Goal: Task Accomplishment & Management: Manage account settings

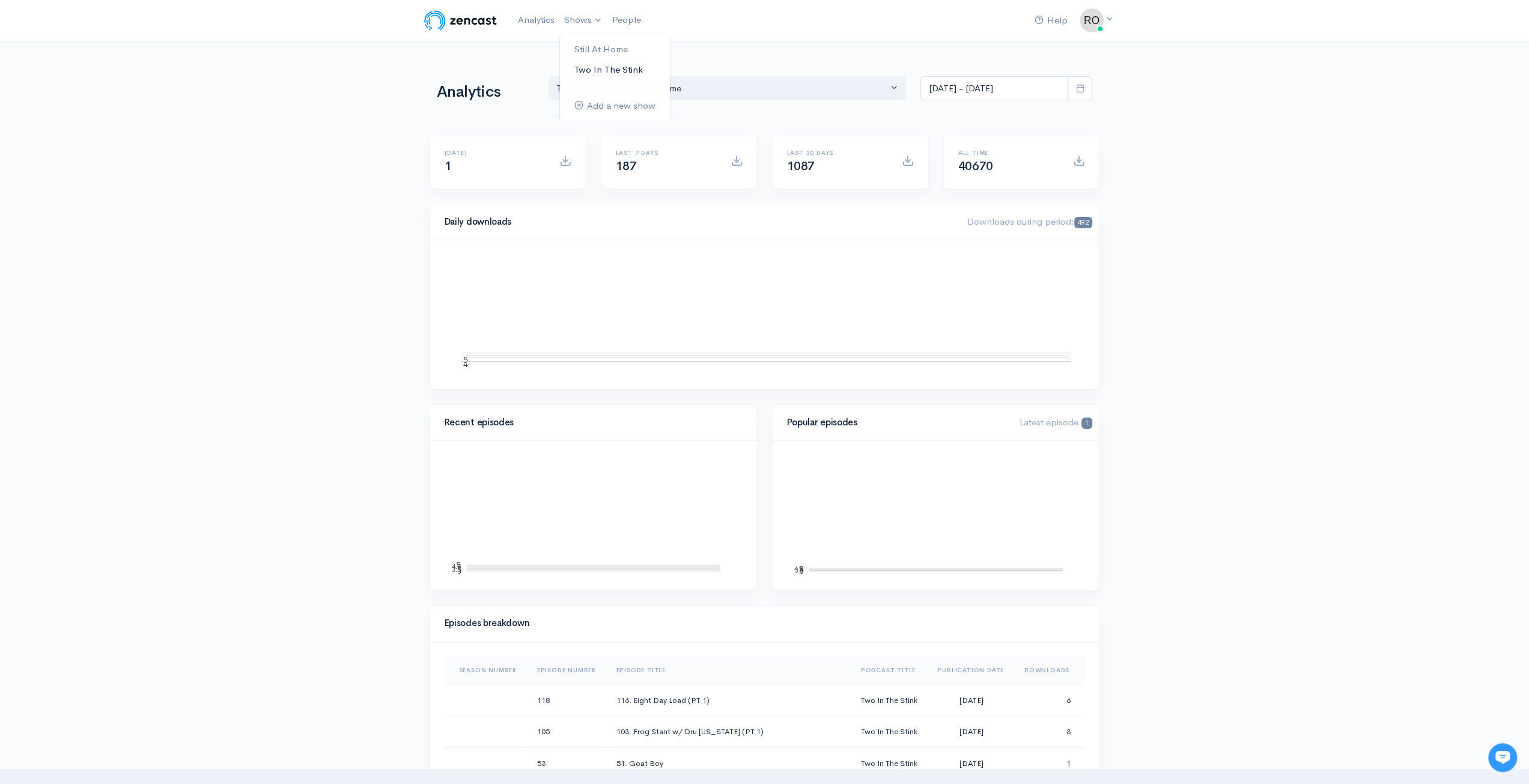
click at [615, 65] on link "Two In The Stink" at bounding box center [615, 70] width 110 height 21
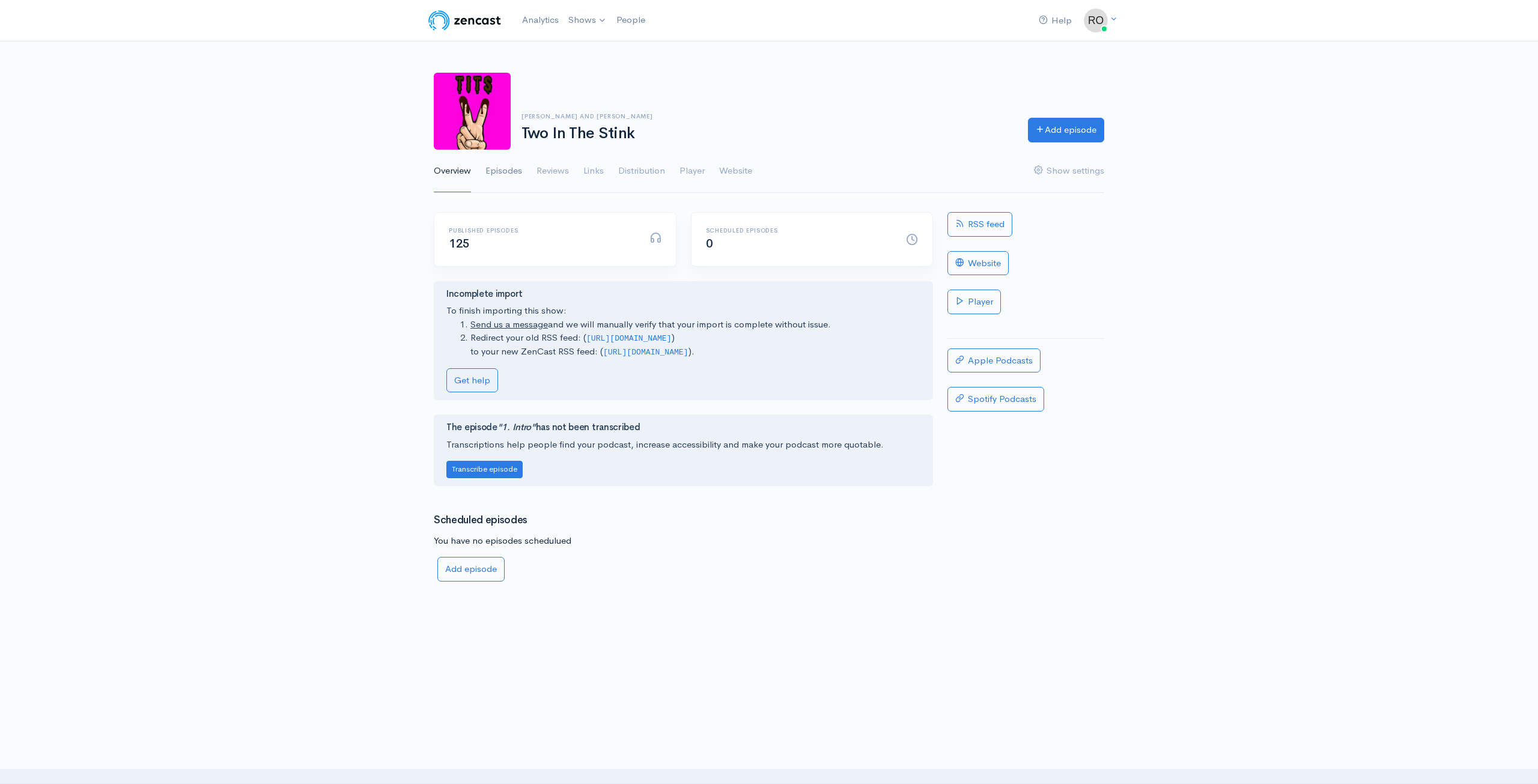
click at [509, 171] on link "Episodes" at bounding box center [504, 171] width 37 height 43
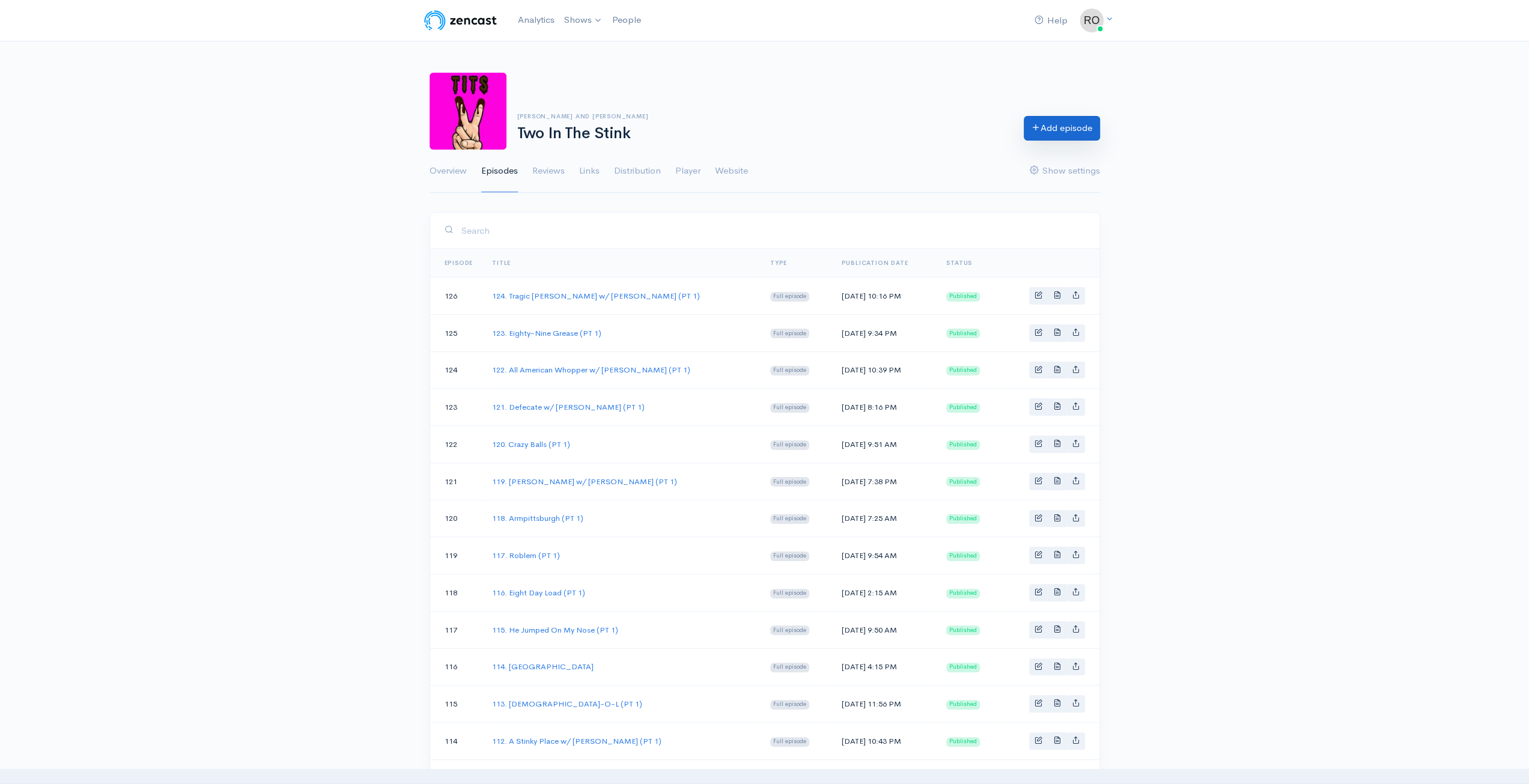
click at [1069, 132] on link "Add episode" at bounding box center [1061, 128] width 76 height 25
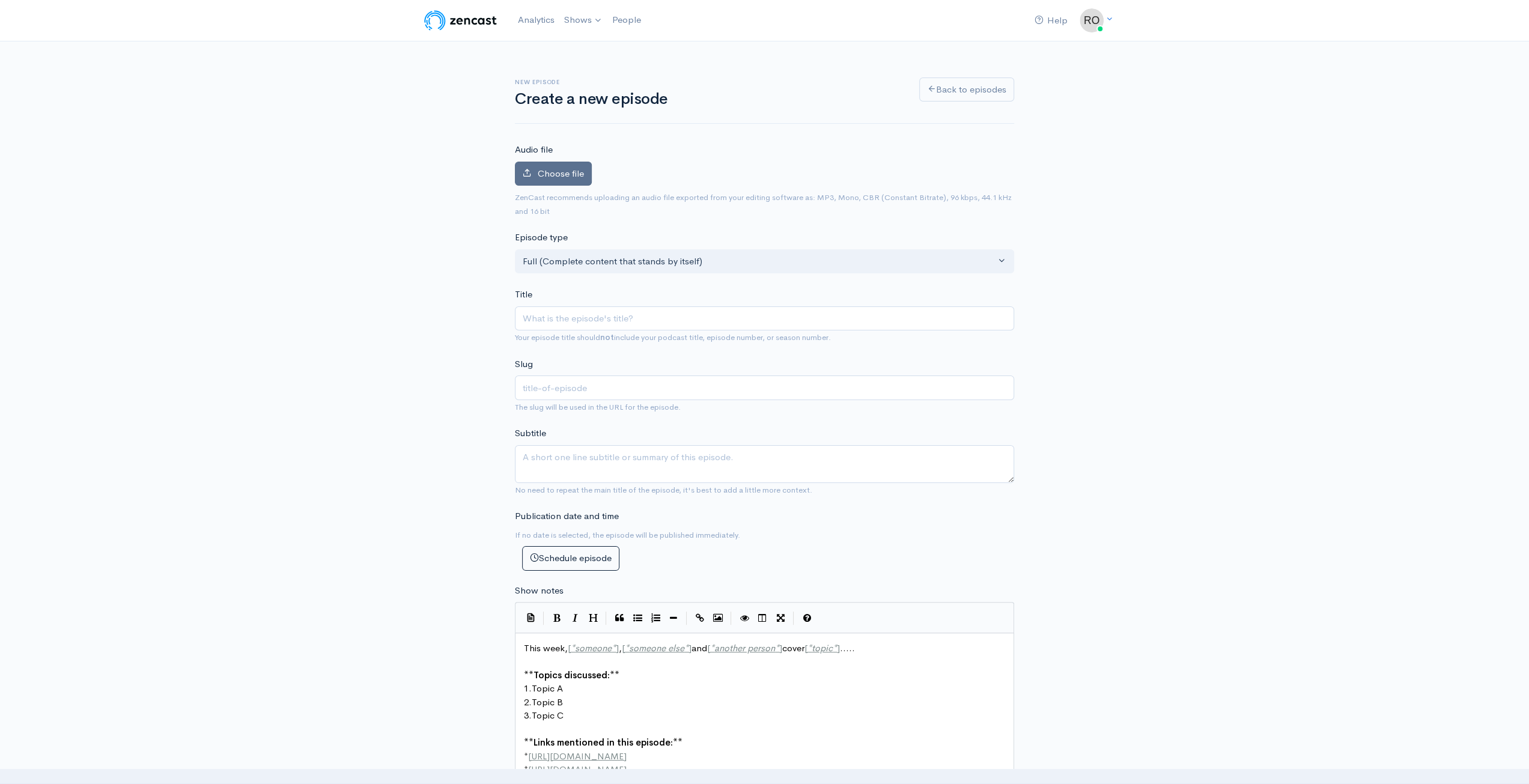
click at [572, 176] on span "Choose file" at bounding box center [561, 173] width 47 height 11
click at [0, 0] on input "Choose file" at bounding box center [0, 0] width 0 height 0
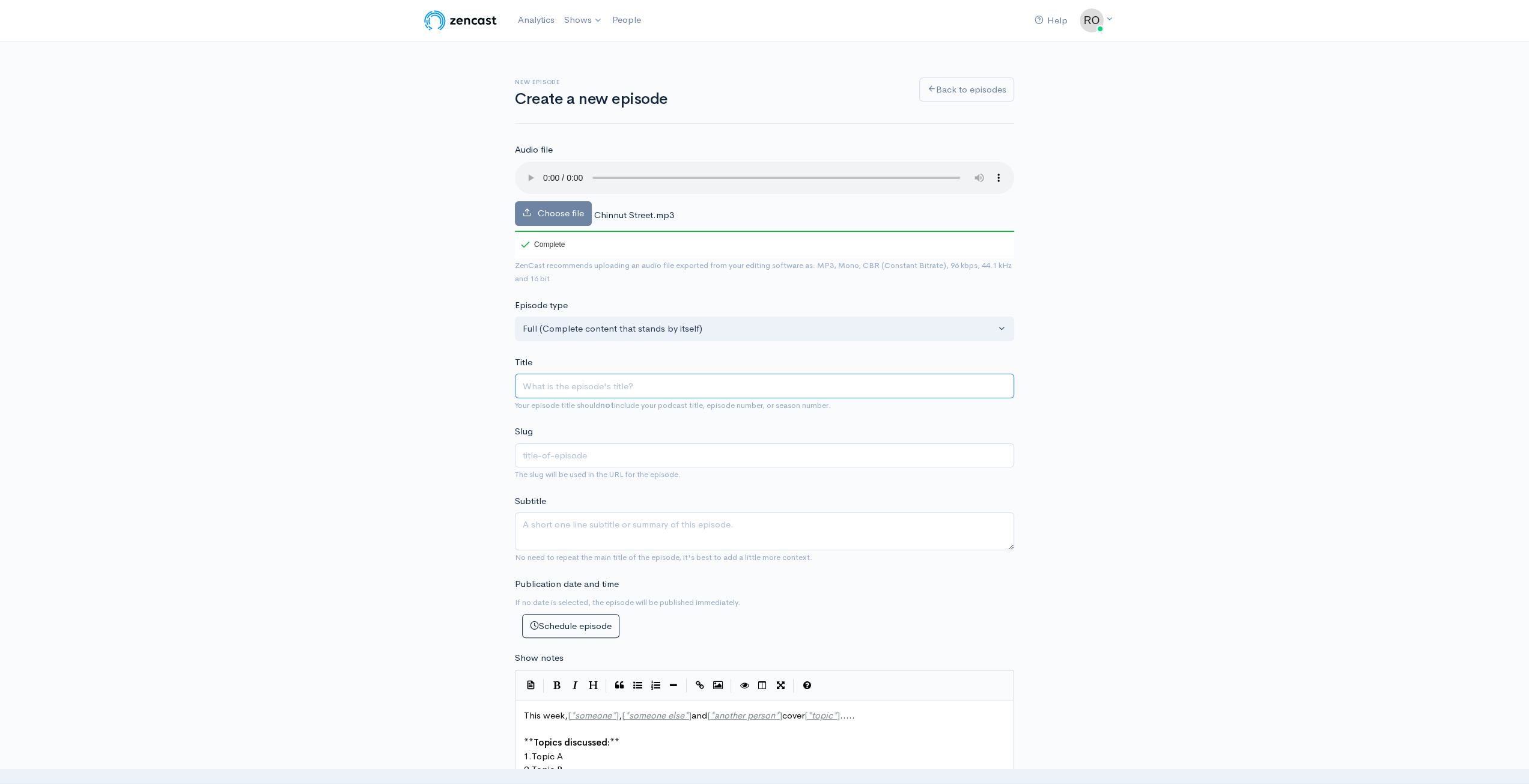
click at [590, 377] on input "Title" at bounding box center [764, 386] width 500 height 25
type input "1"
type input "12"
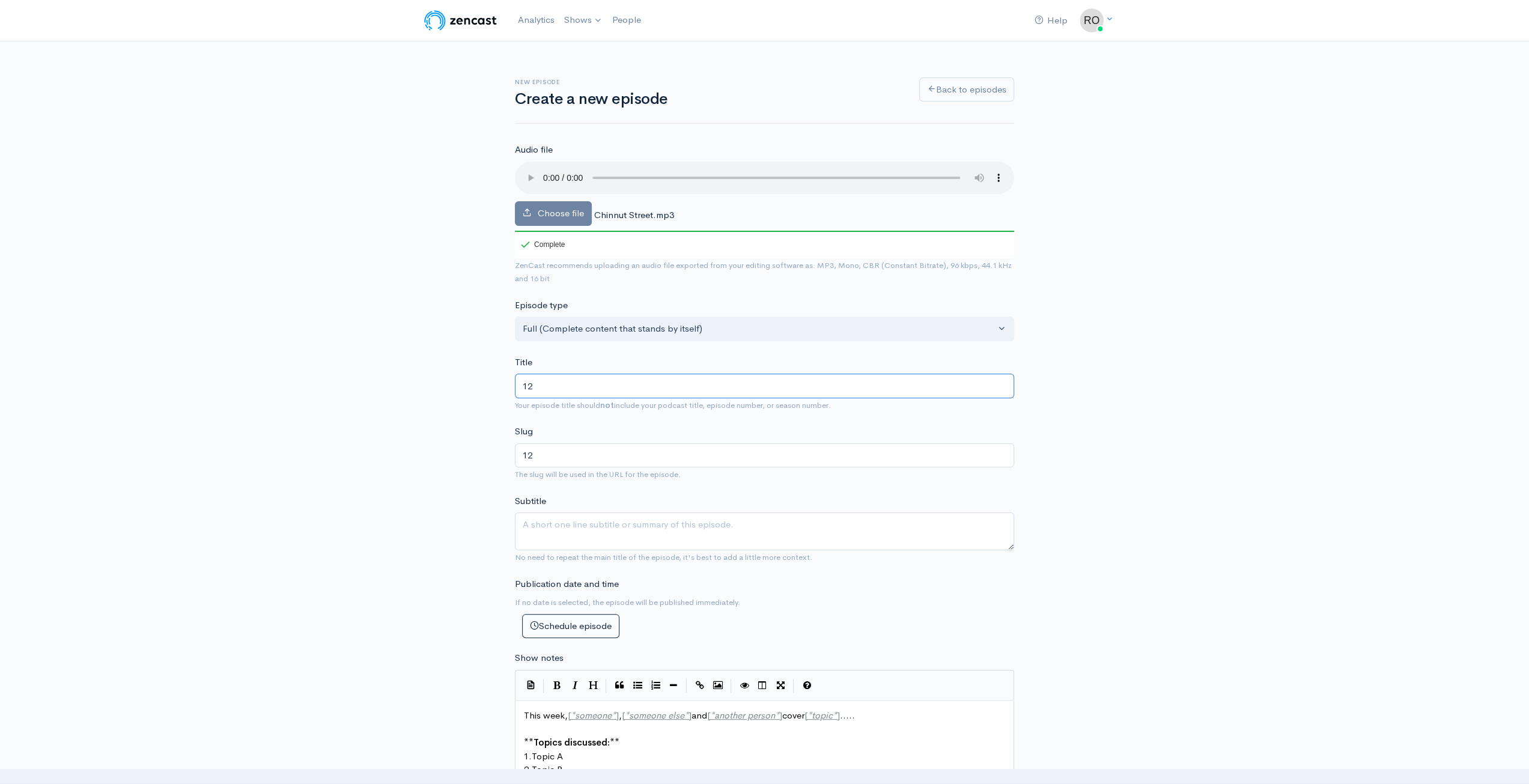
type input "125"
type input "125. C"
type input "125-c"
type input "125. Ch"
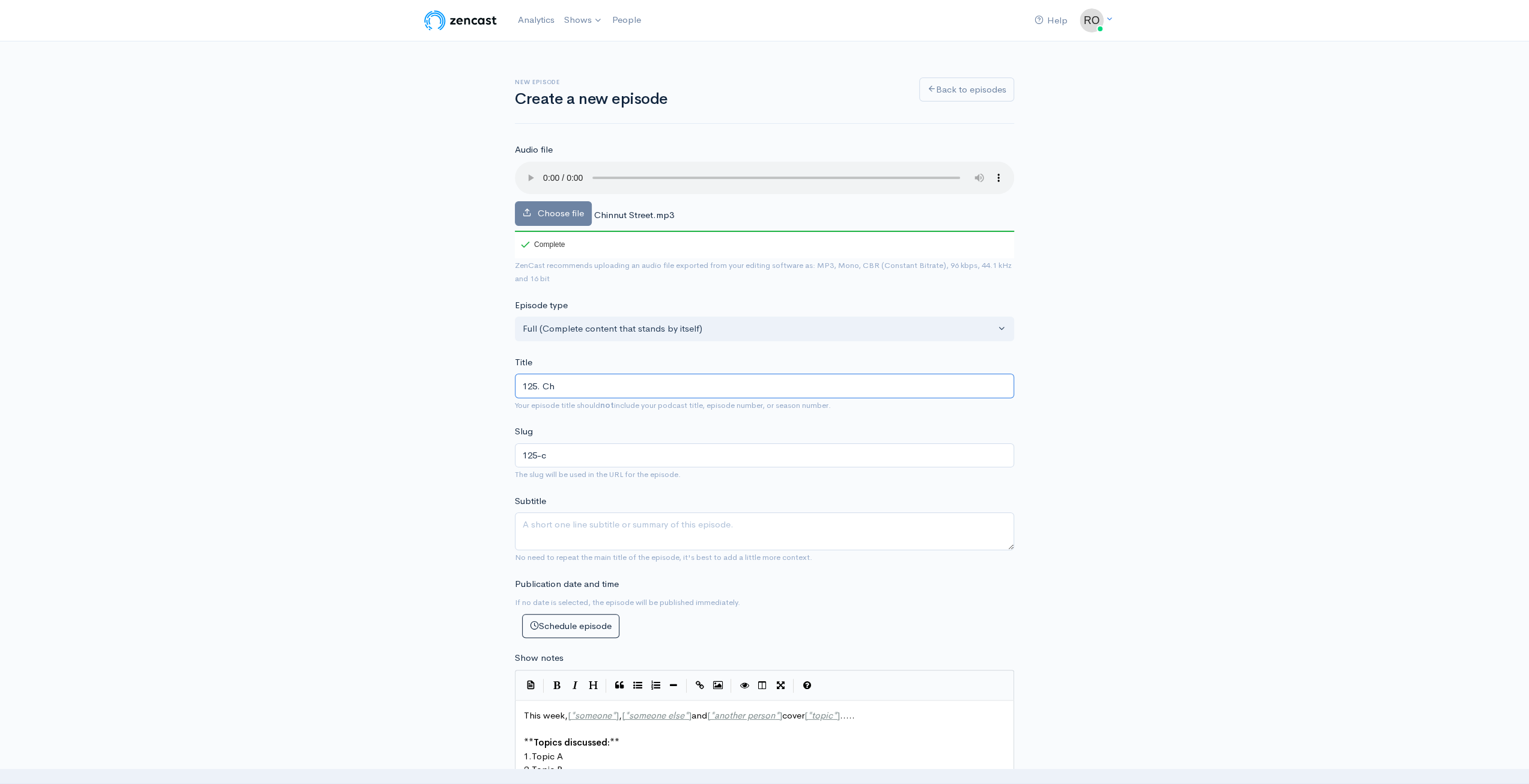
type input "125-ch"
type input "125. Chi"
type input "125-chi"
type input "125. Chin"
type input "125-chin"
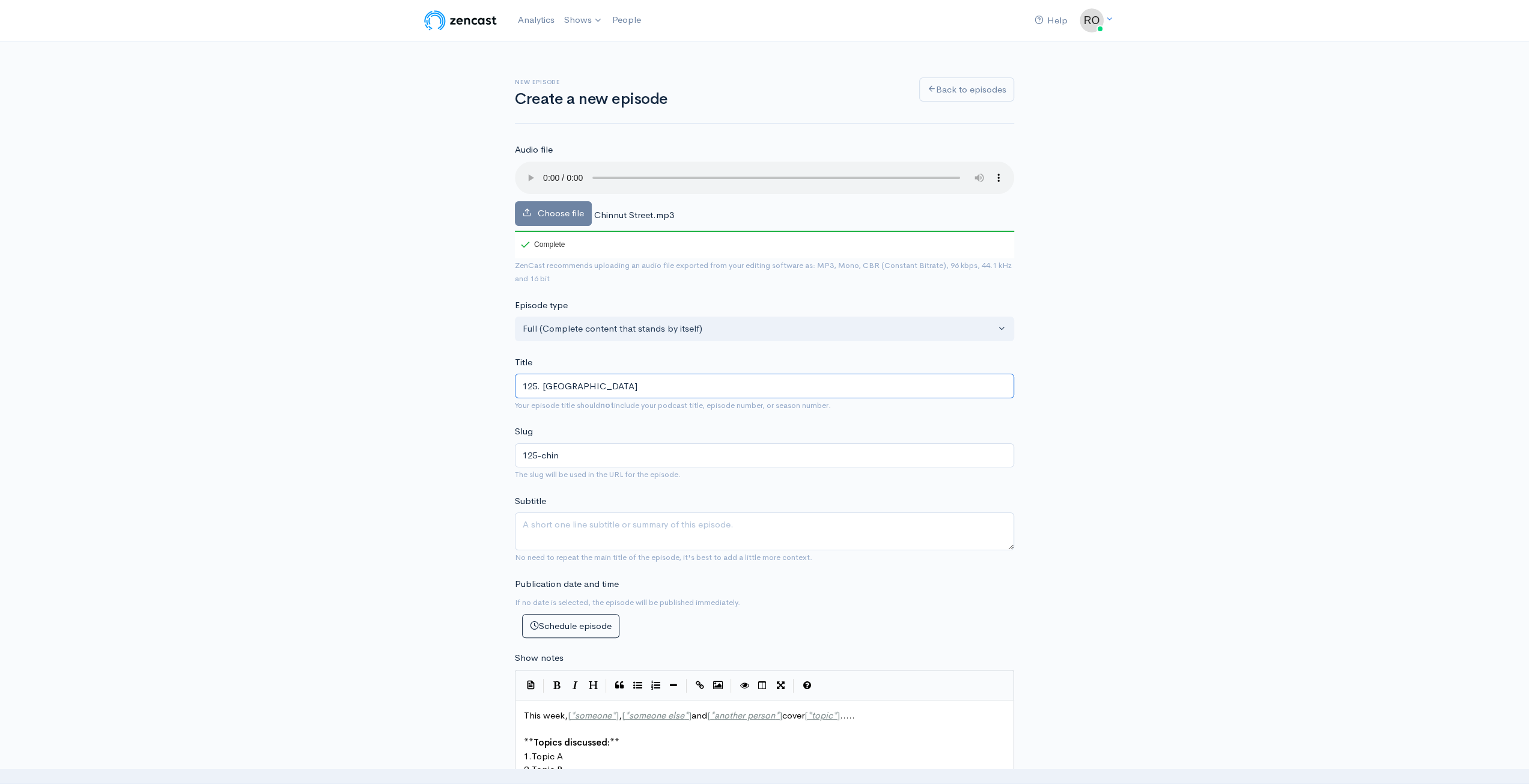
type input "125. Chinn"
type input "125-chinn"
type input "125. Chinnu"
type input "125-chinnu"
type input "125. Chinnut"
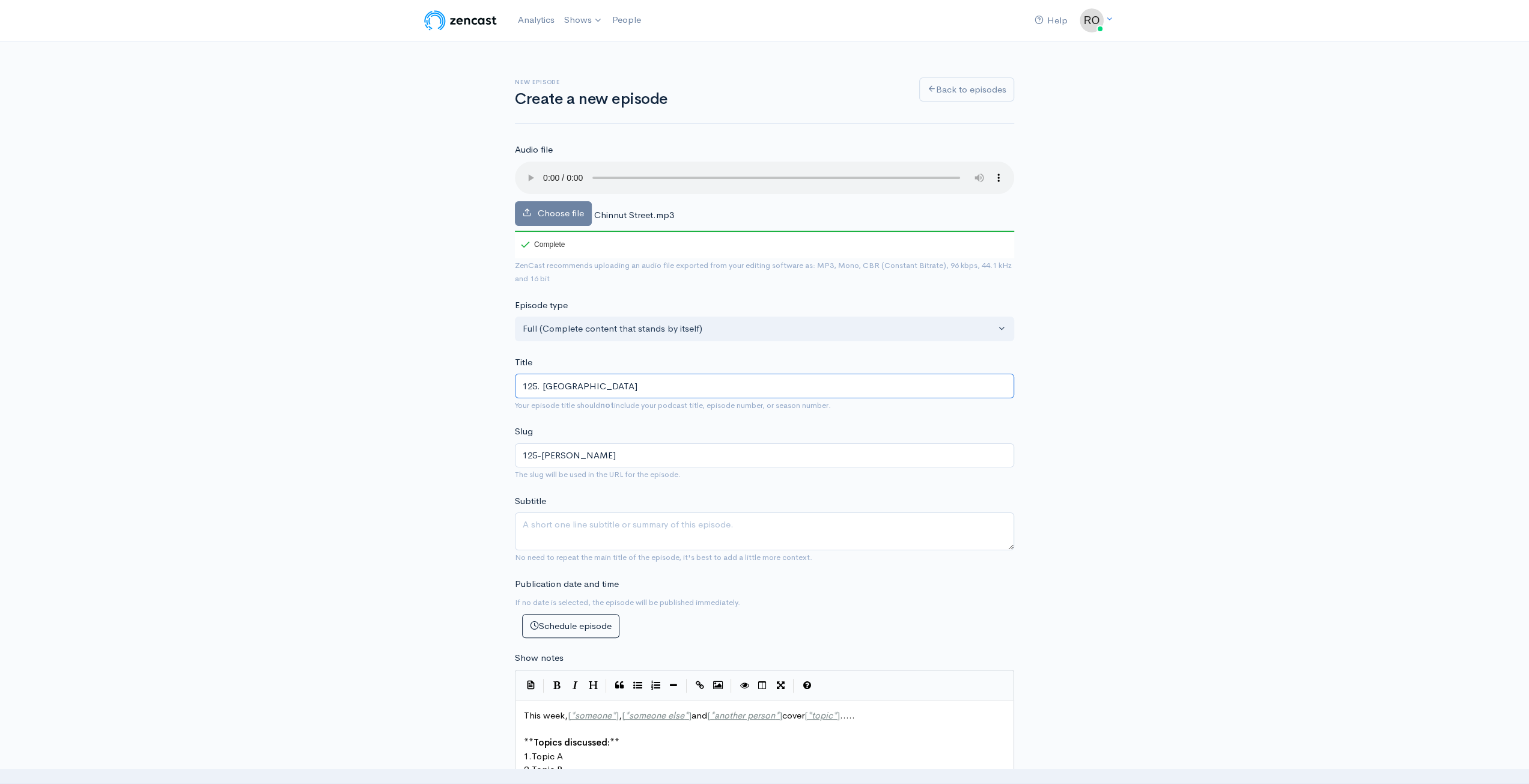
type input "125-chinnut"
type input "125. Chinnut S"
type input "125-chinnut-s"
type input "125. Chinnut St"
type input "125-chinnut-st"
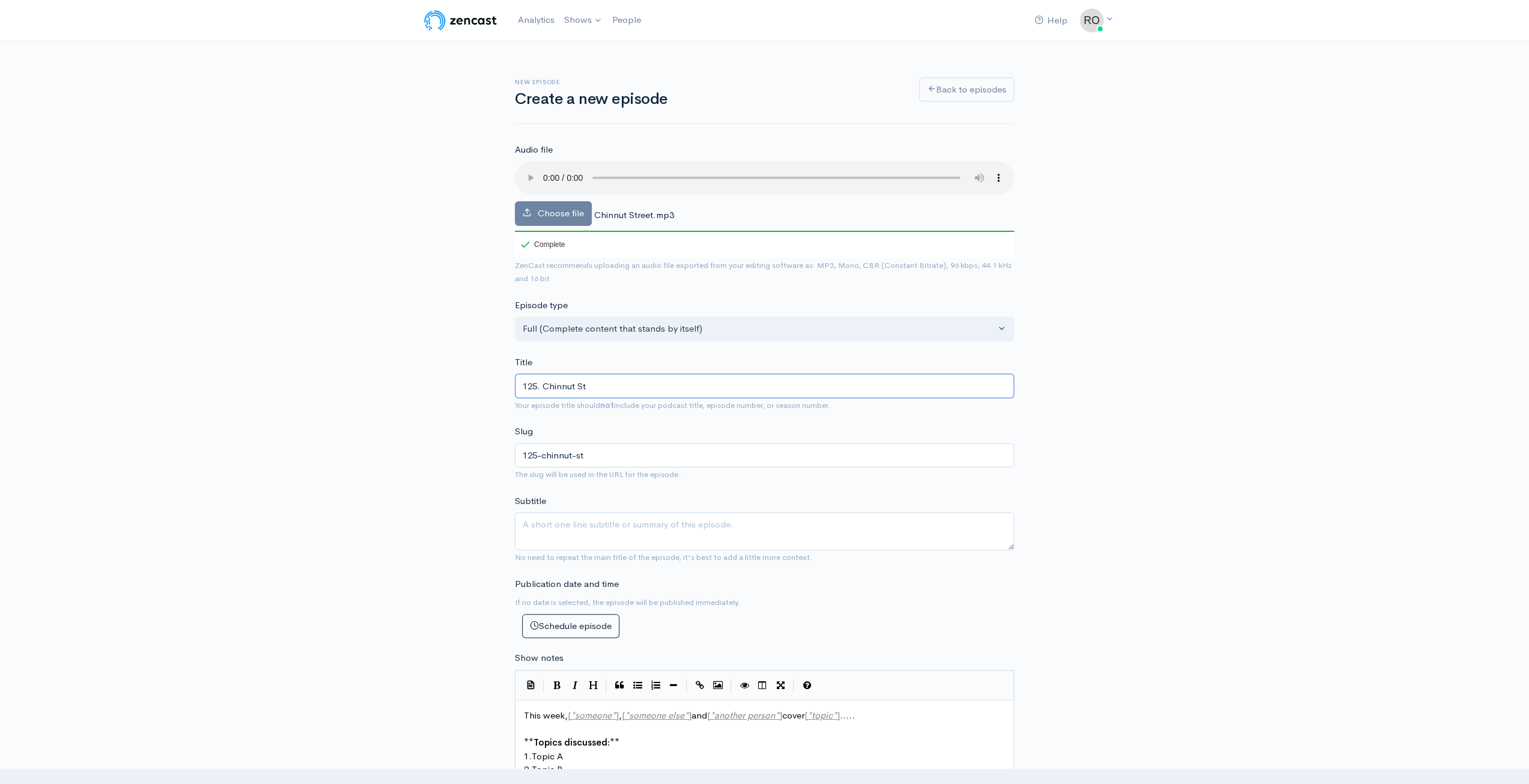
type input "125. Chinnut Str"
type input "125-chinnut-str"
type input "125. Chinnut Stre"
type input "125-chinnut-stre"
type input "125. Chinnut Stree"
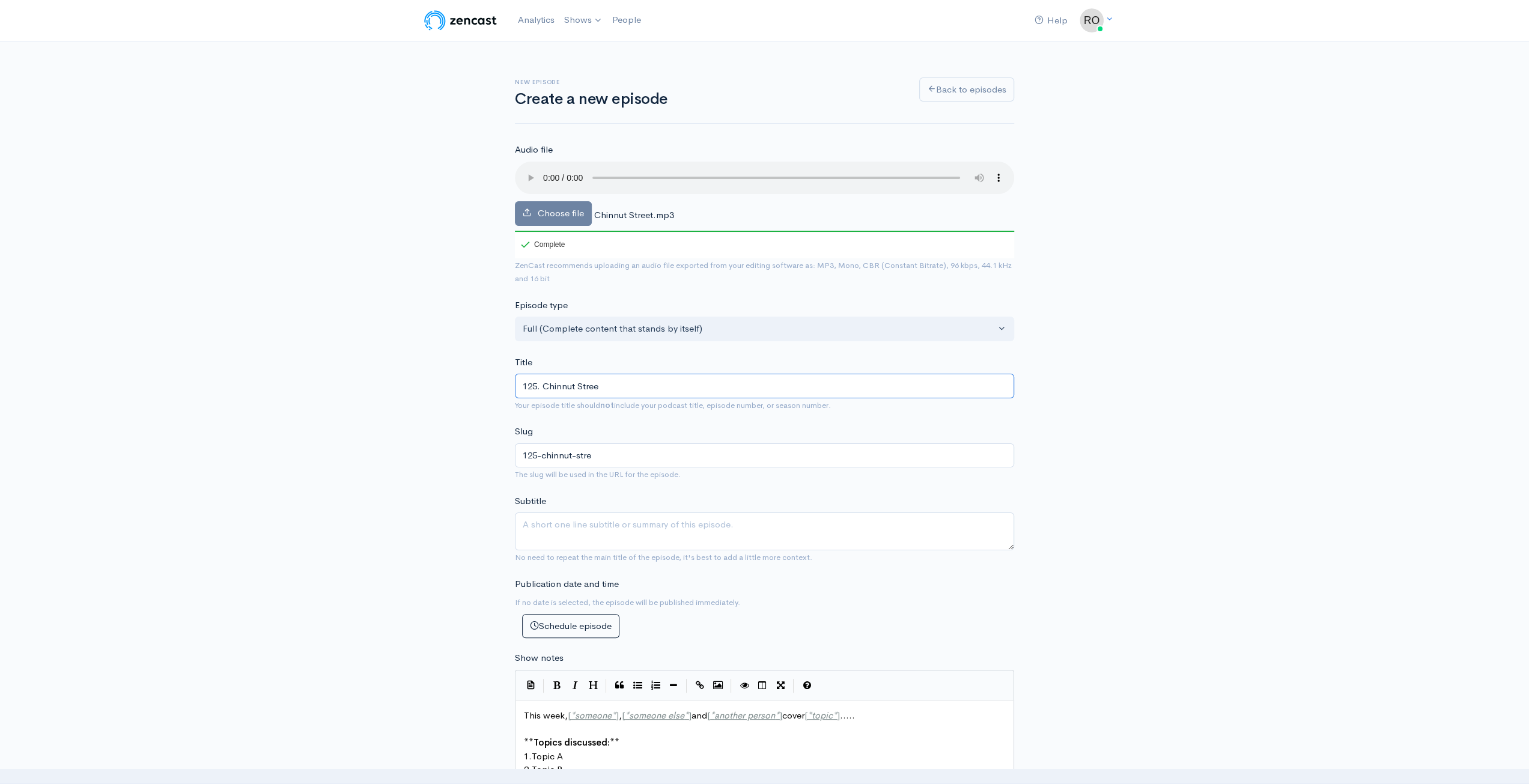
type input "125-chinnut-stree"
type input "125. [GEOGRAPHIC_DATA]"
type input "125-chinnut-street"
type input "125. [GEOGRAPHIC_DATA]"
click at [698, 529] on textarea "Subtitle" at bounding box center [764, 531] width 500 height 38
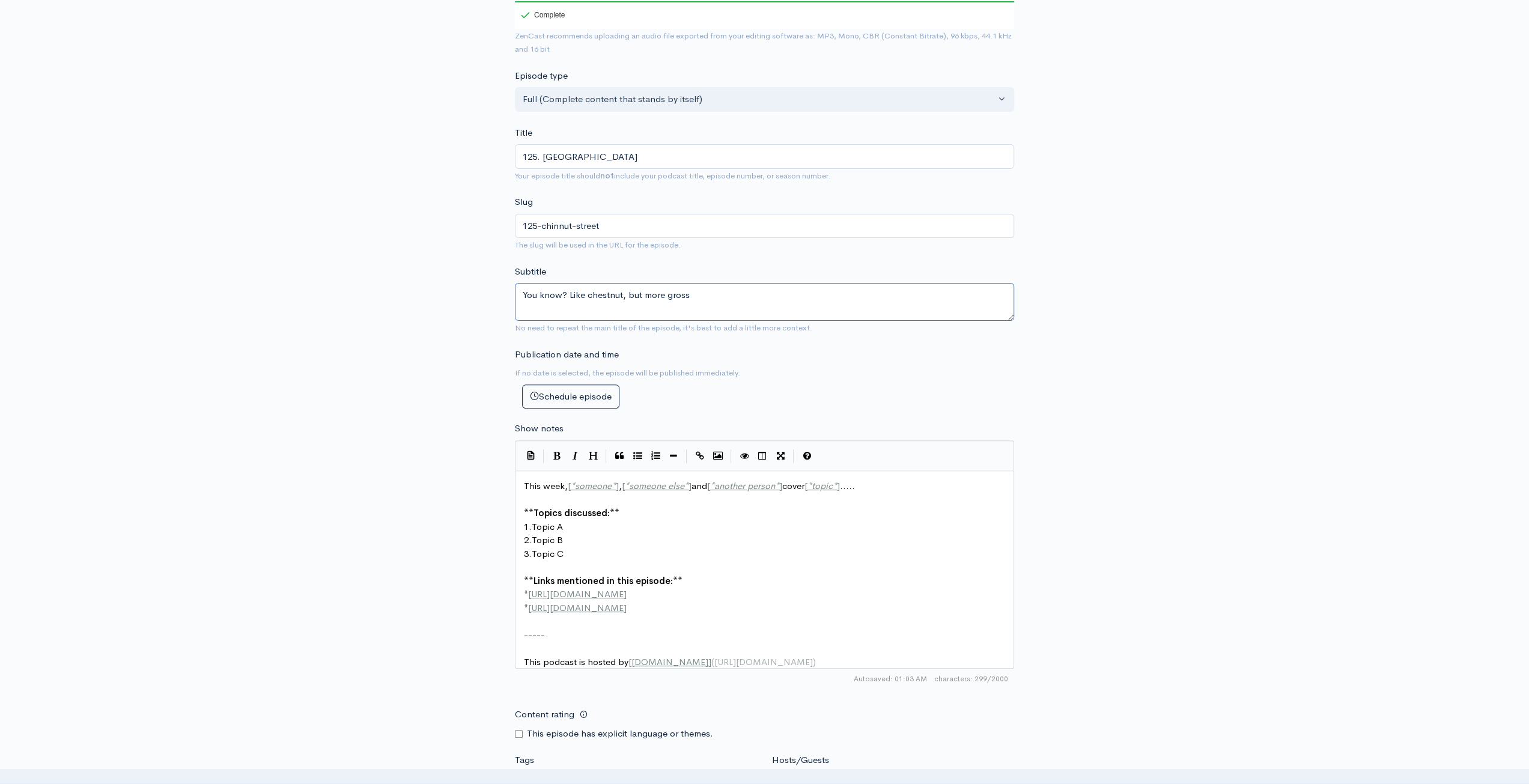
scroll to position [300, 0]
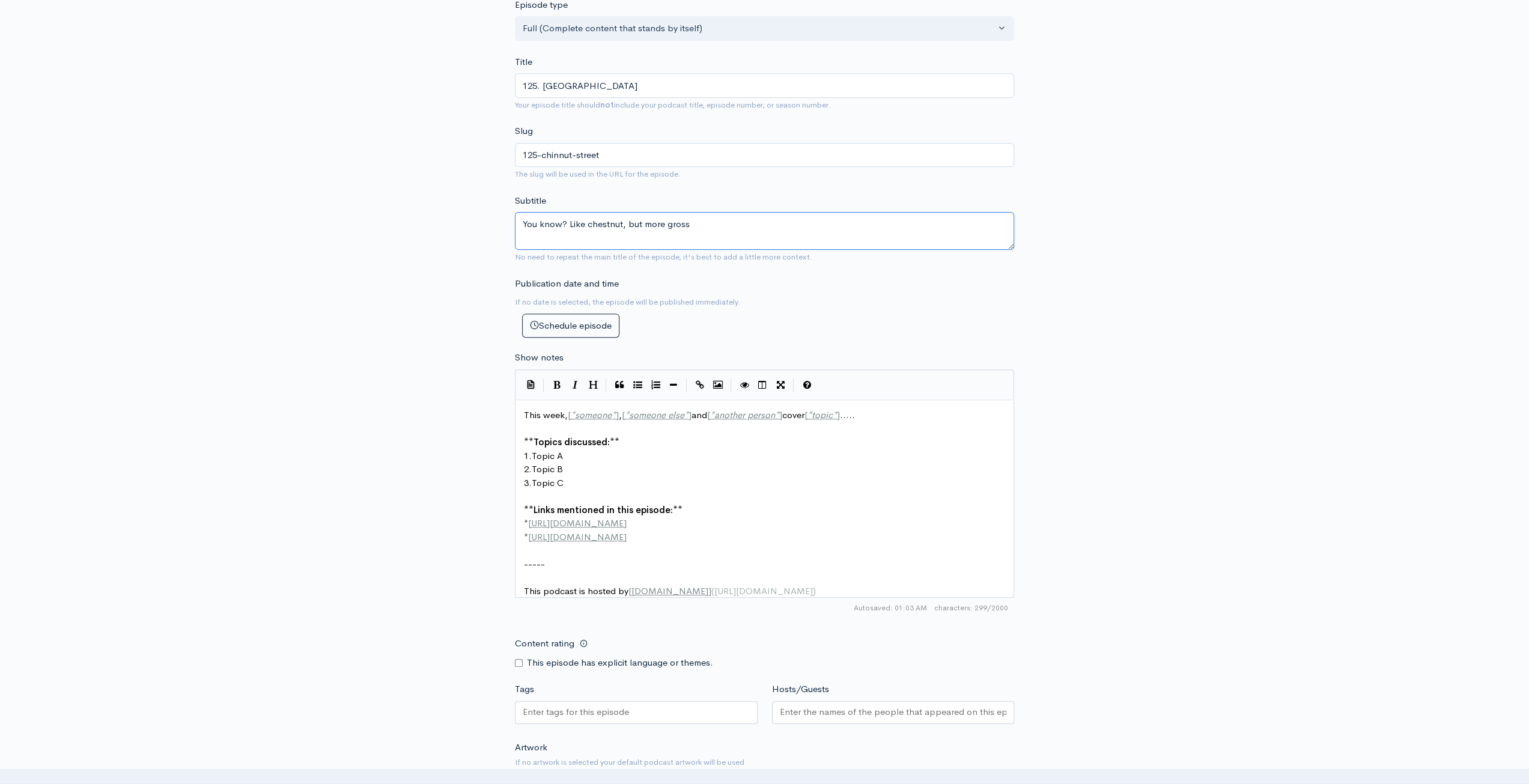
type textarea "You know? Like chestnut, but more gross"
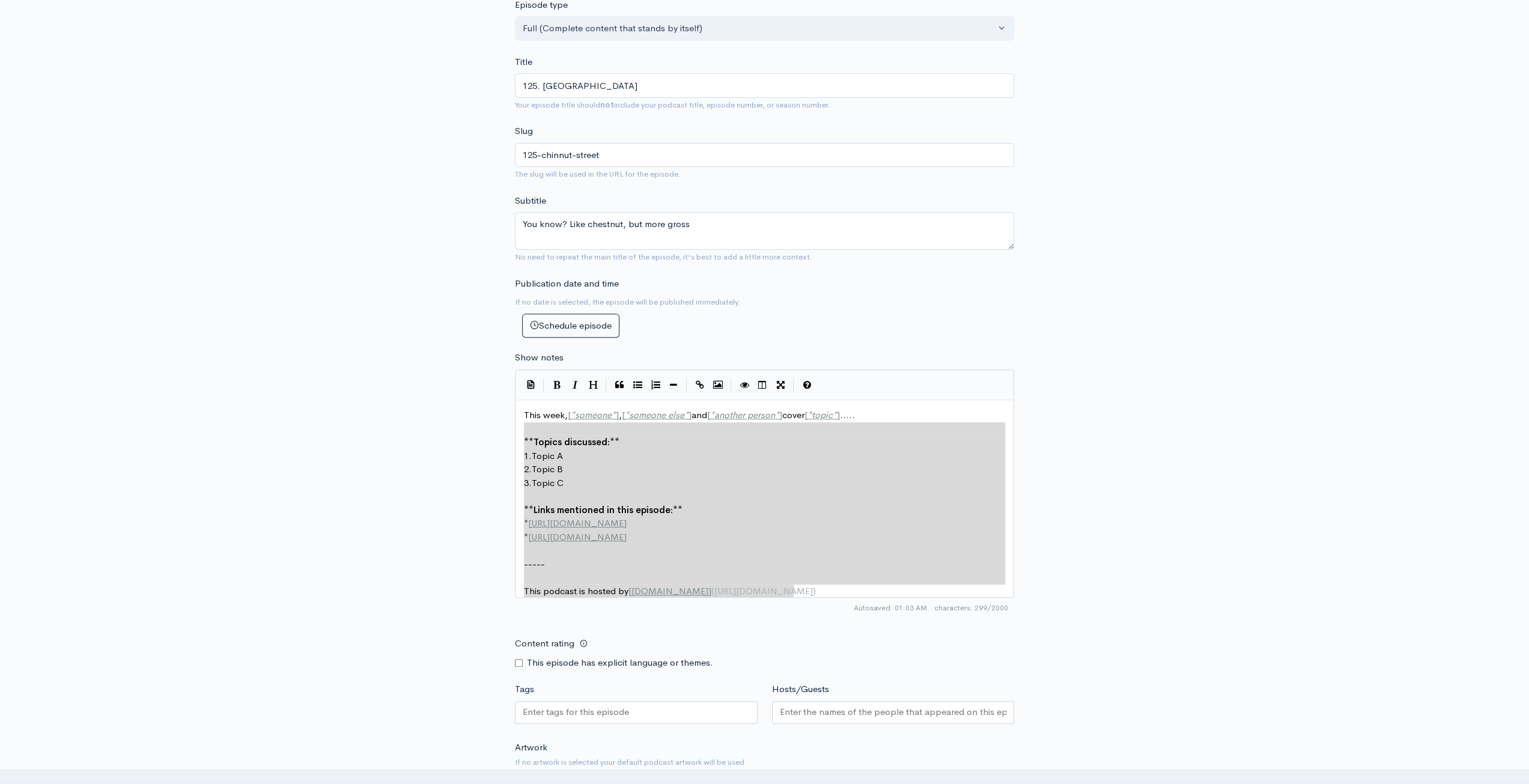
type textarea "This week, [*someone*], [*someone else*] and [*another person*] cover [*topic*]…"
drag, startPoint x: 868, startPoint y: 600, endPoint x: 442, endPoint y: 365, distance: 486.5
click at [441, 379] on div "New episode Create a new episode Back to episodes Audio file Choose file Chinnu…" at bounding box center [764, 370] width 685 height 1259
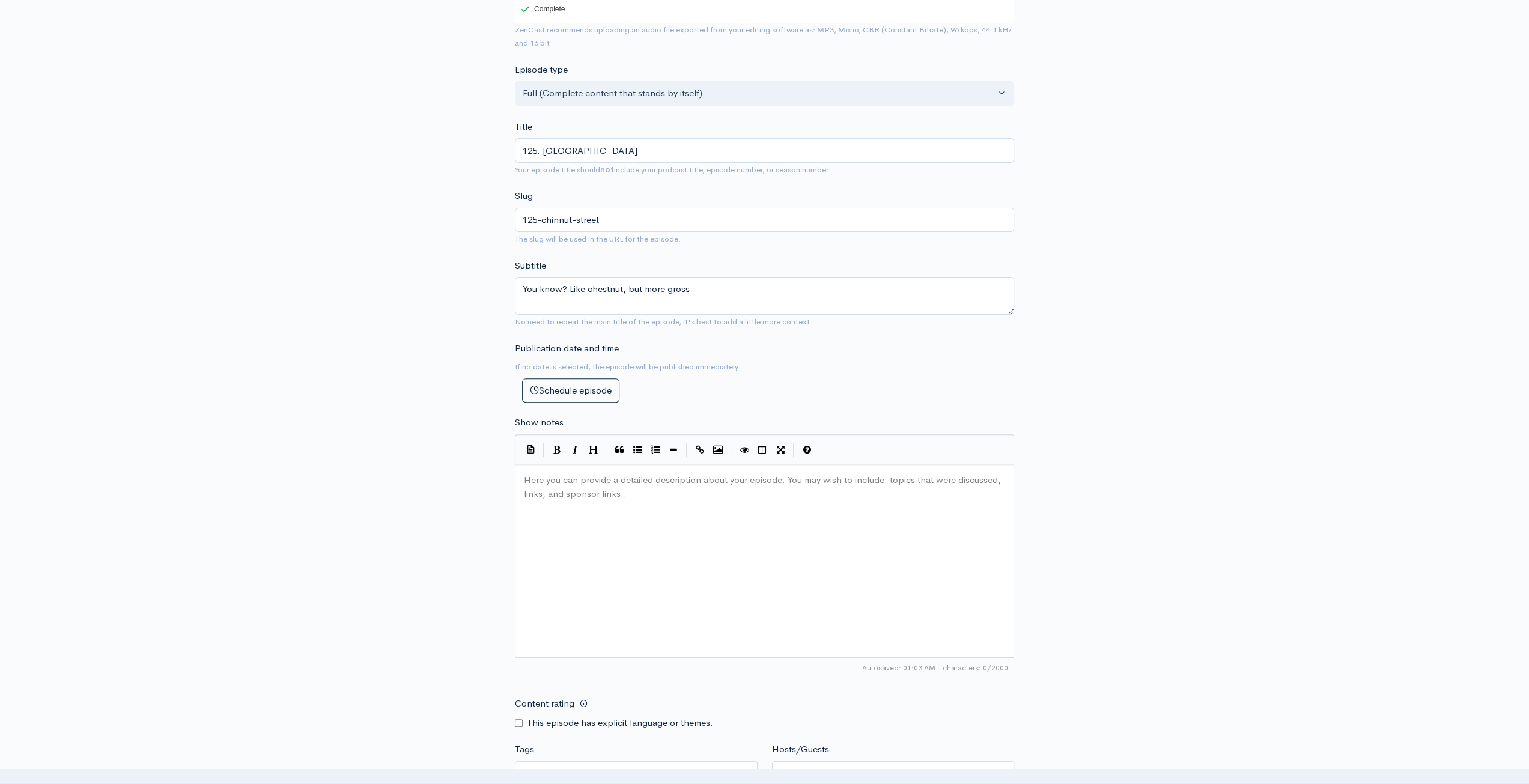
scroll to position [300, 0]
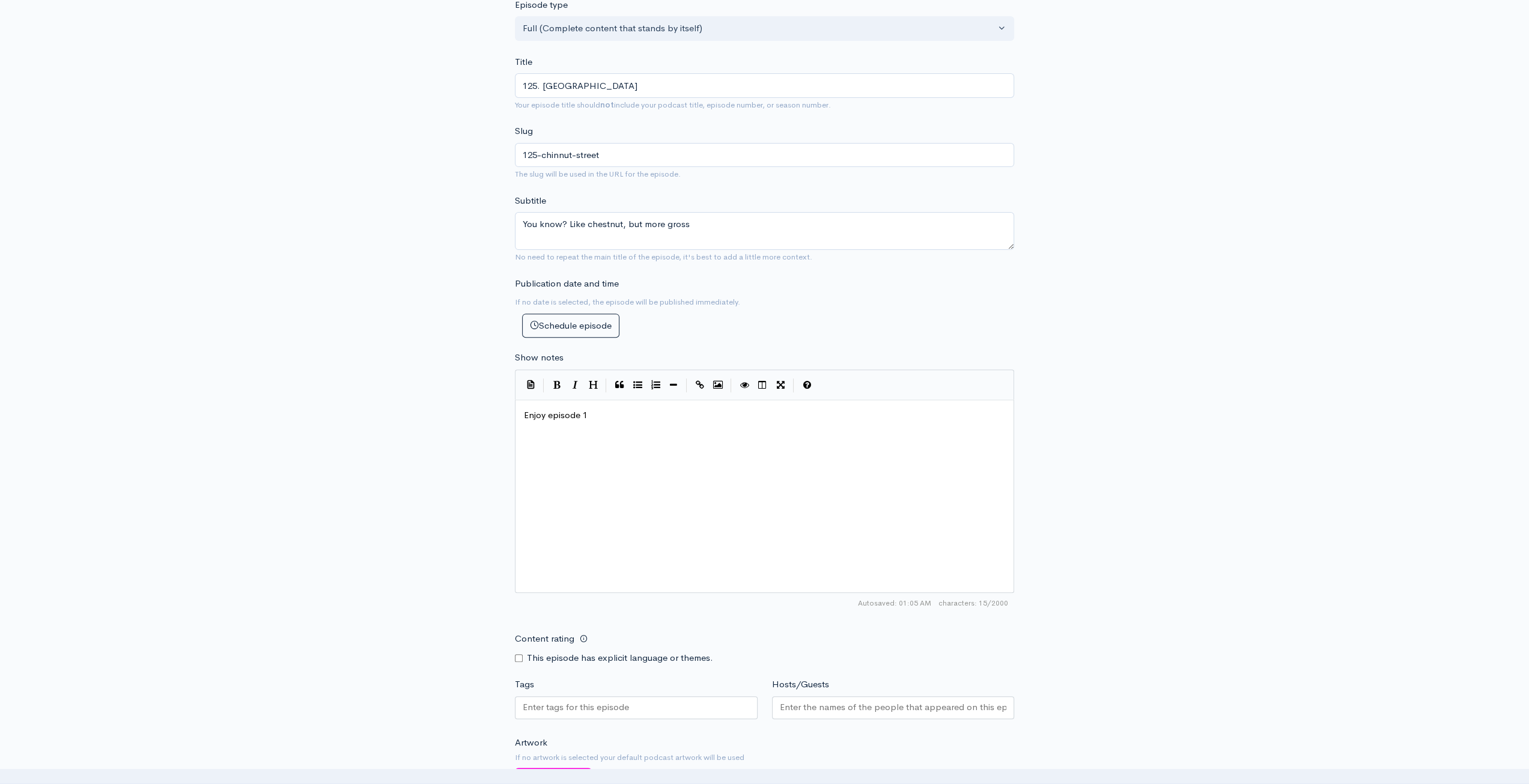
type textarea "Enjoy episode 13"
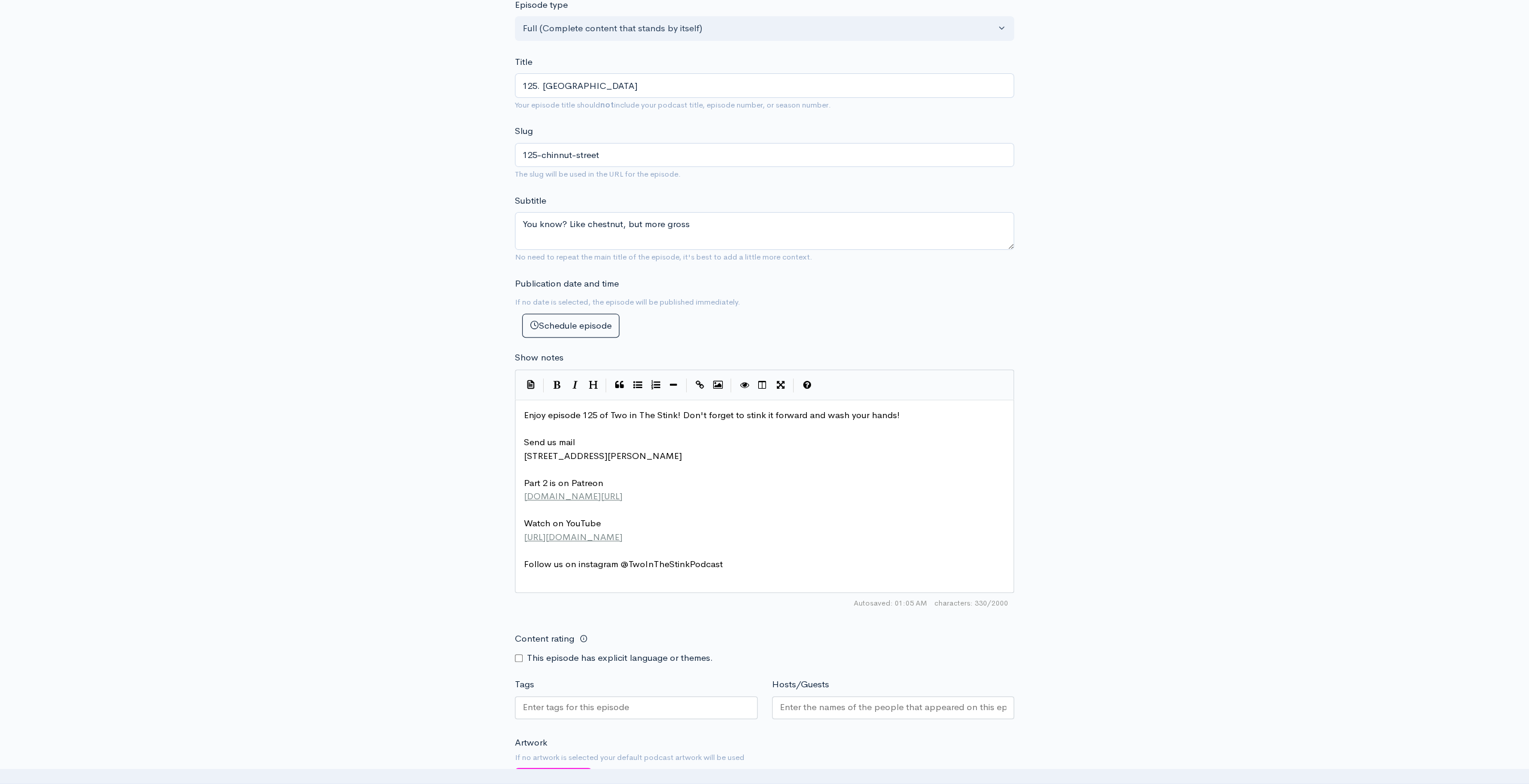
type textarea "25 of Two in The Stink!"
click at [522, 657] on input "Content rating" at bounding box center [519, 658] width 8 height 8
checkbox input "true"
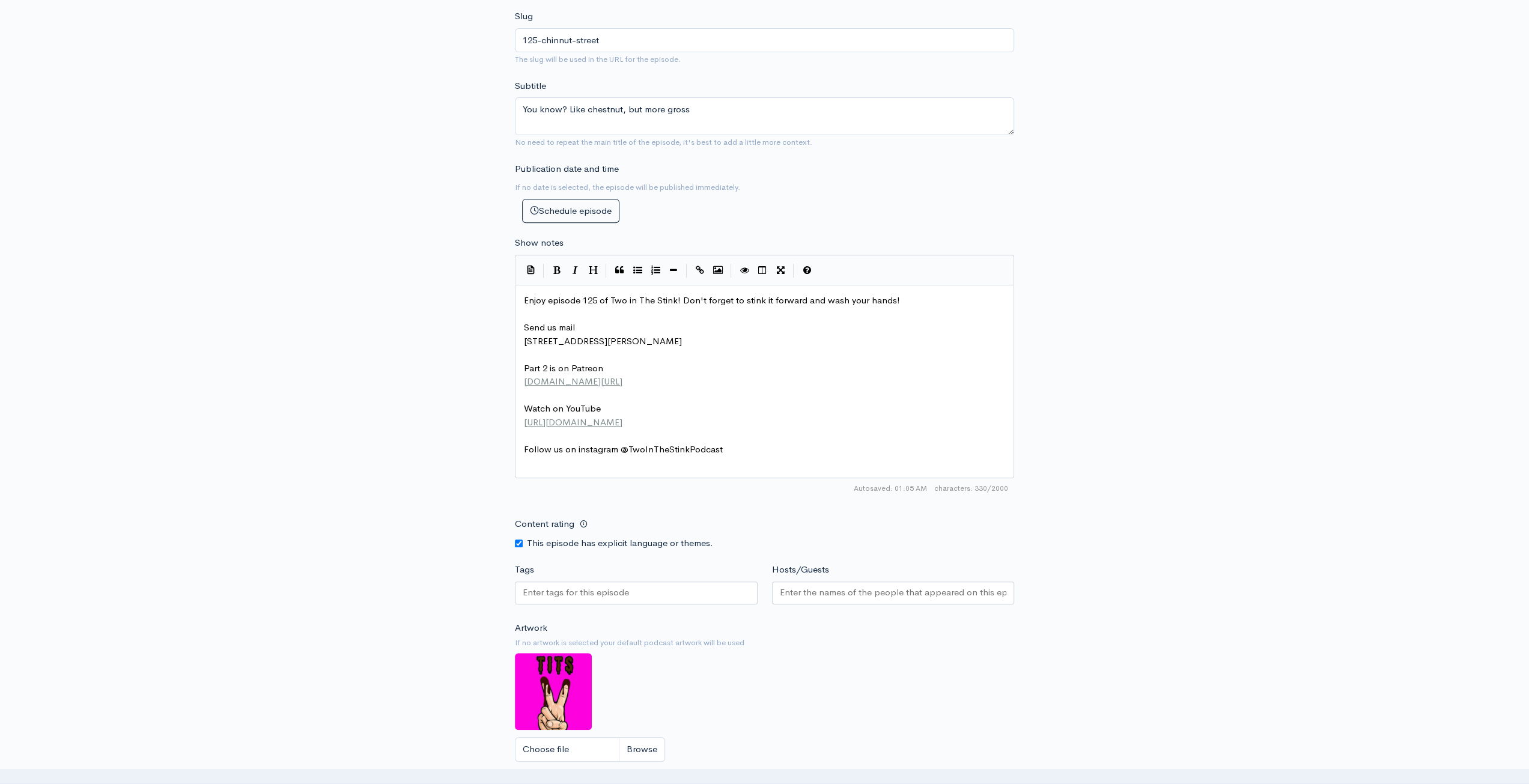
scroll to position [481, 0]
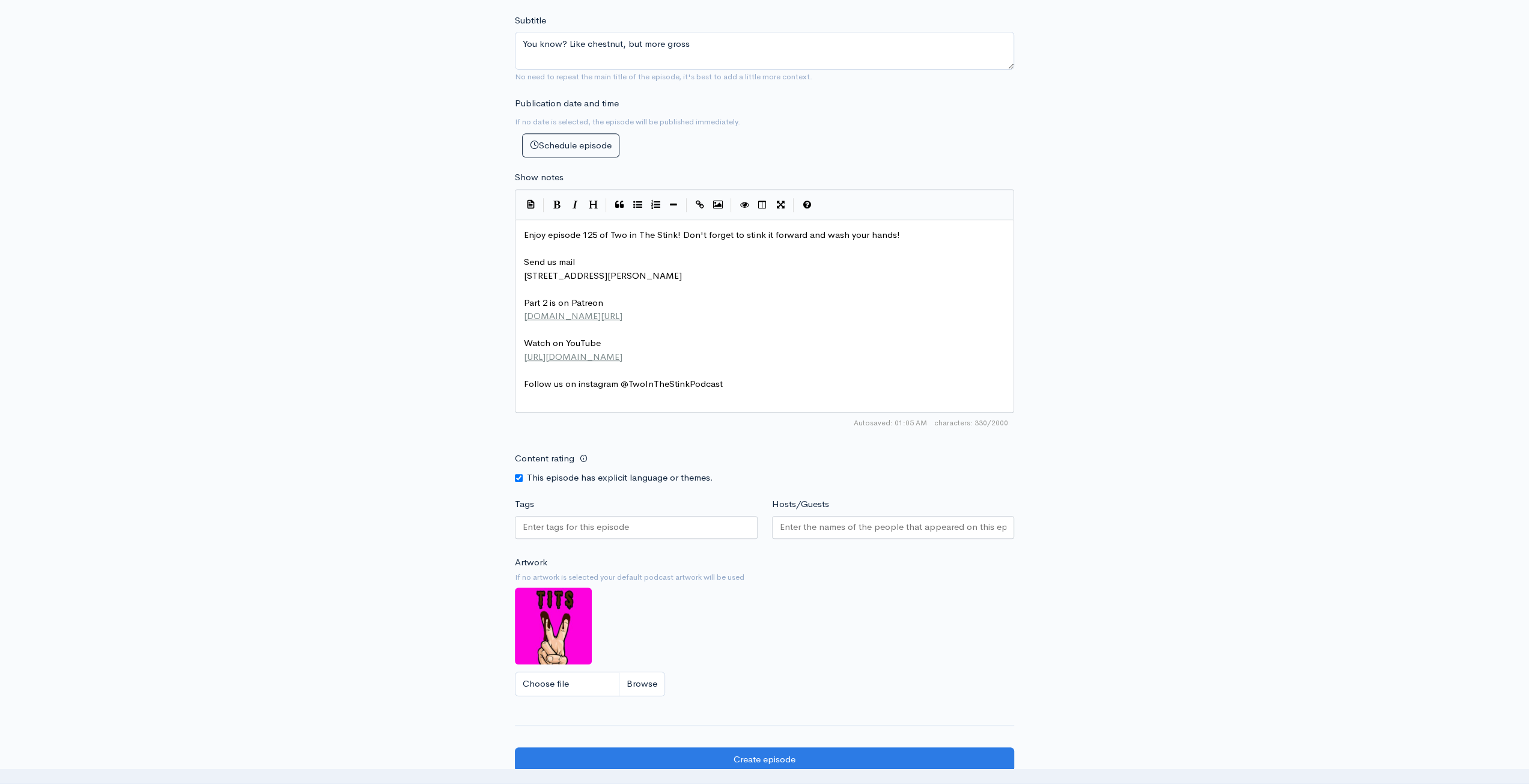
click at [619, 523] on input "Tags" at bounding box center [576, 526] width 108 height 14
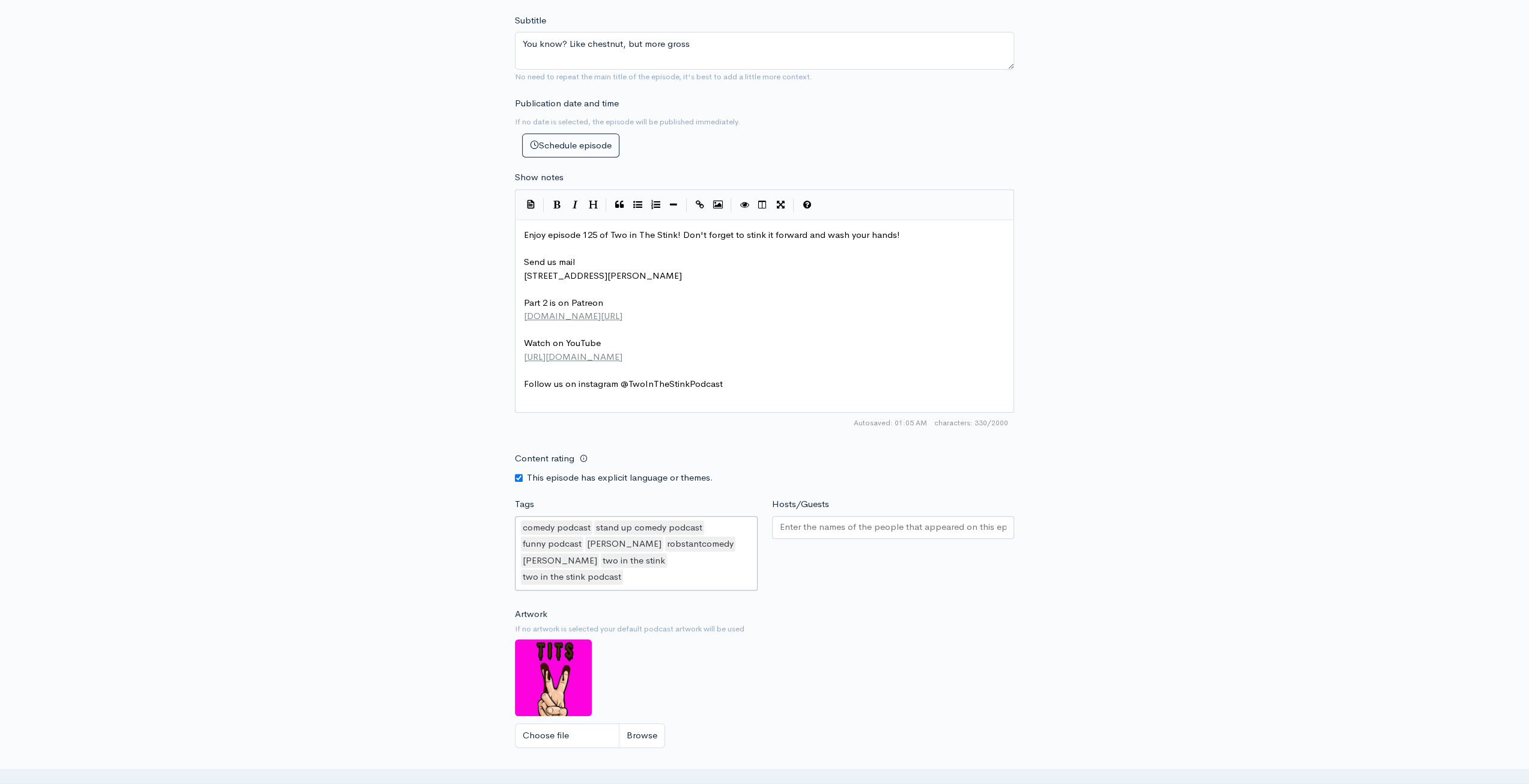
click at [841, 532] on div at bounding box center [893, 527] width 243 height 23
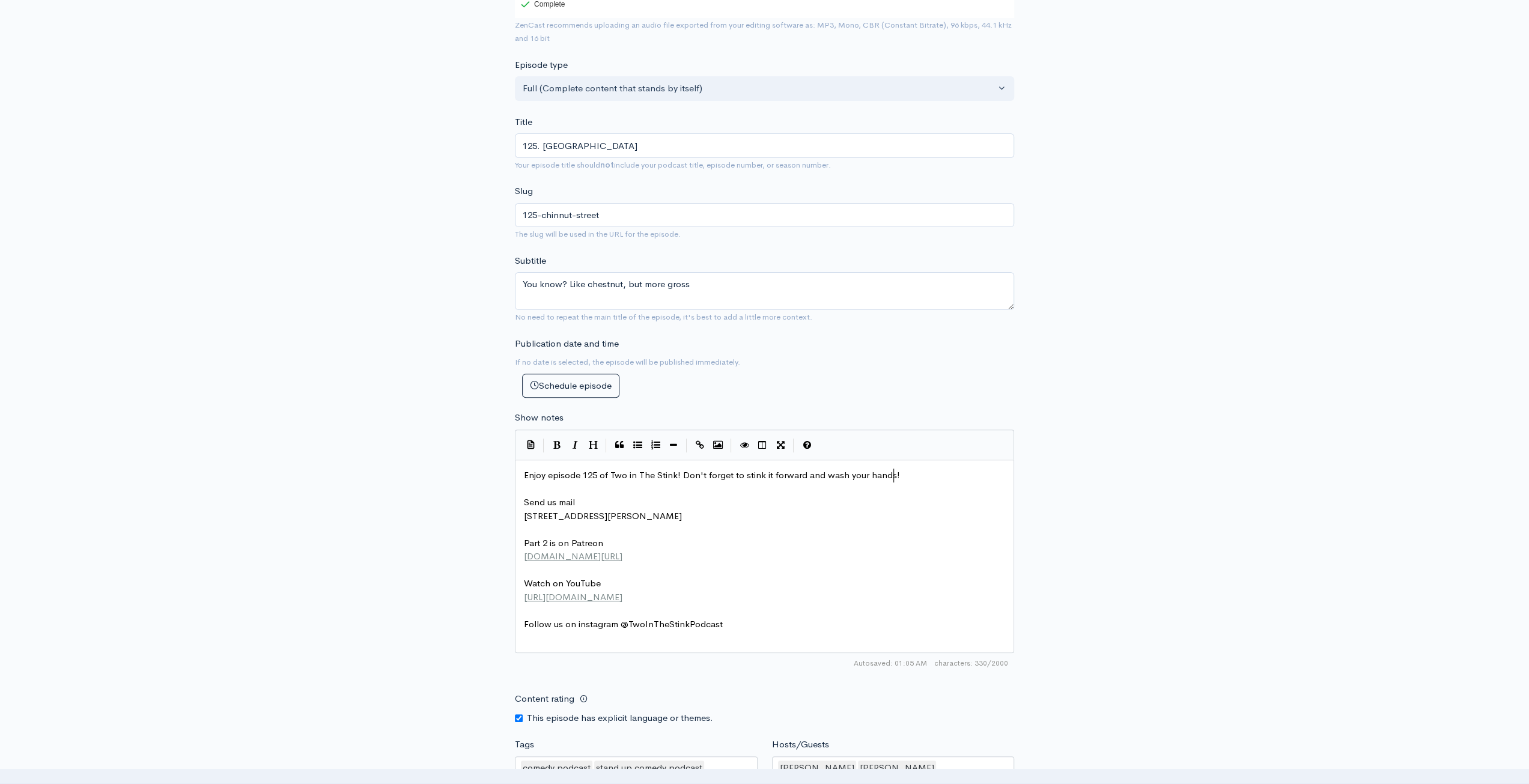
scroll to position [4, 92]
type textarea "Enjoy episode 125 of Two in The Stink! Don't forget to stink it forward and was…"
drag, startPoint x: 912, startPoint y: 479, endPoint x: 413, endPoint y: 444, distance: 500.2
click at [414, 447] on div "New episode Create a new episode Back to episodes Audio file Choose file Chinnu…" at bounding box center [764, 454] width 1529 height 1306
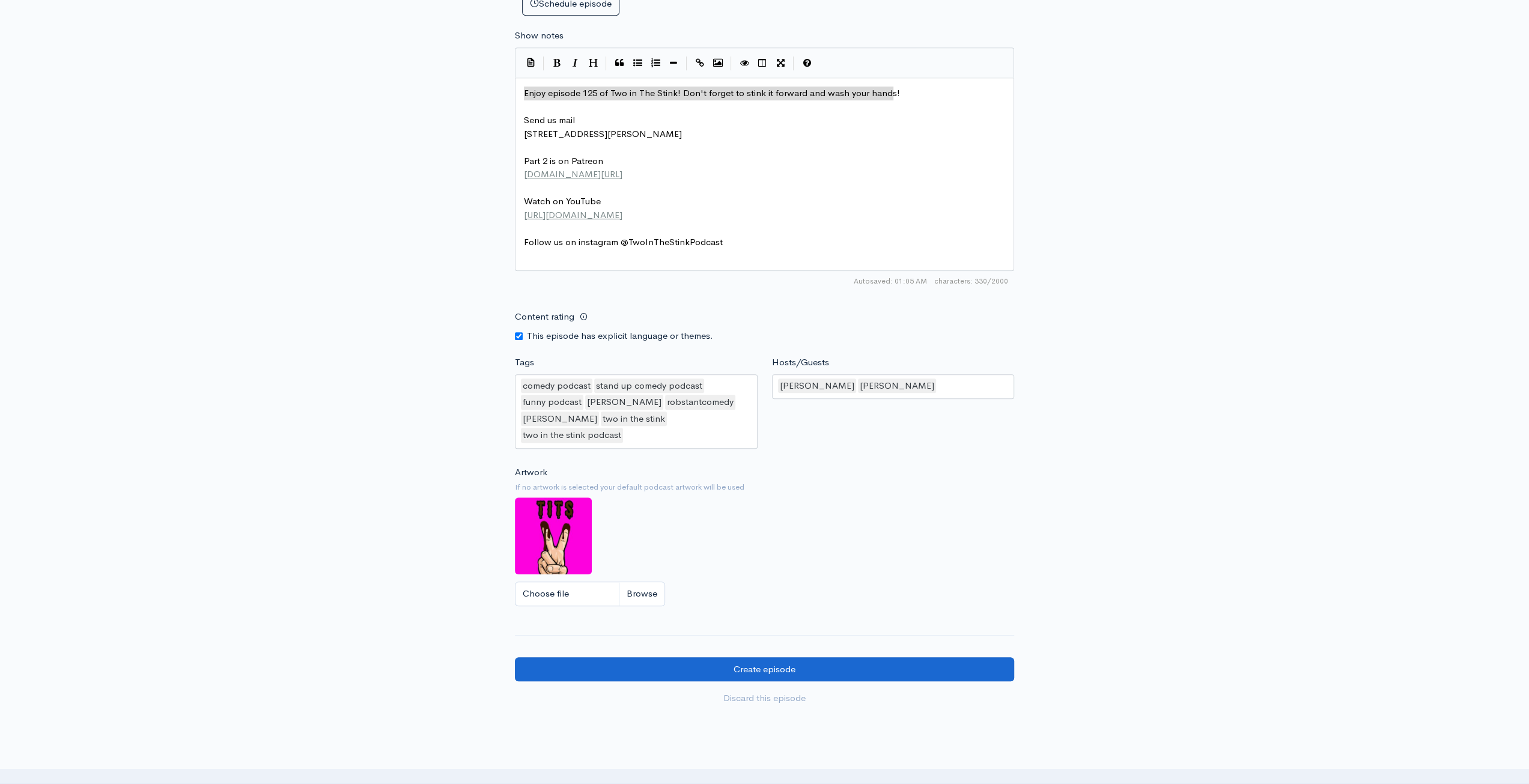
scroll to position [698, 0]
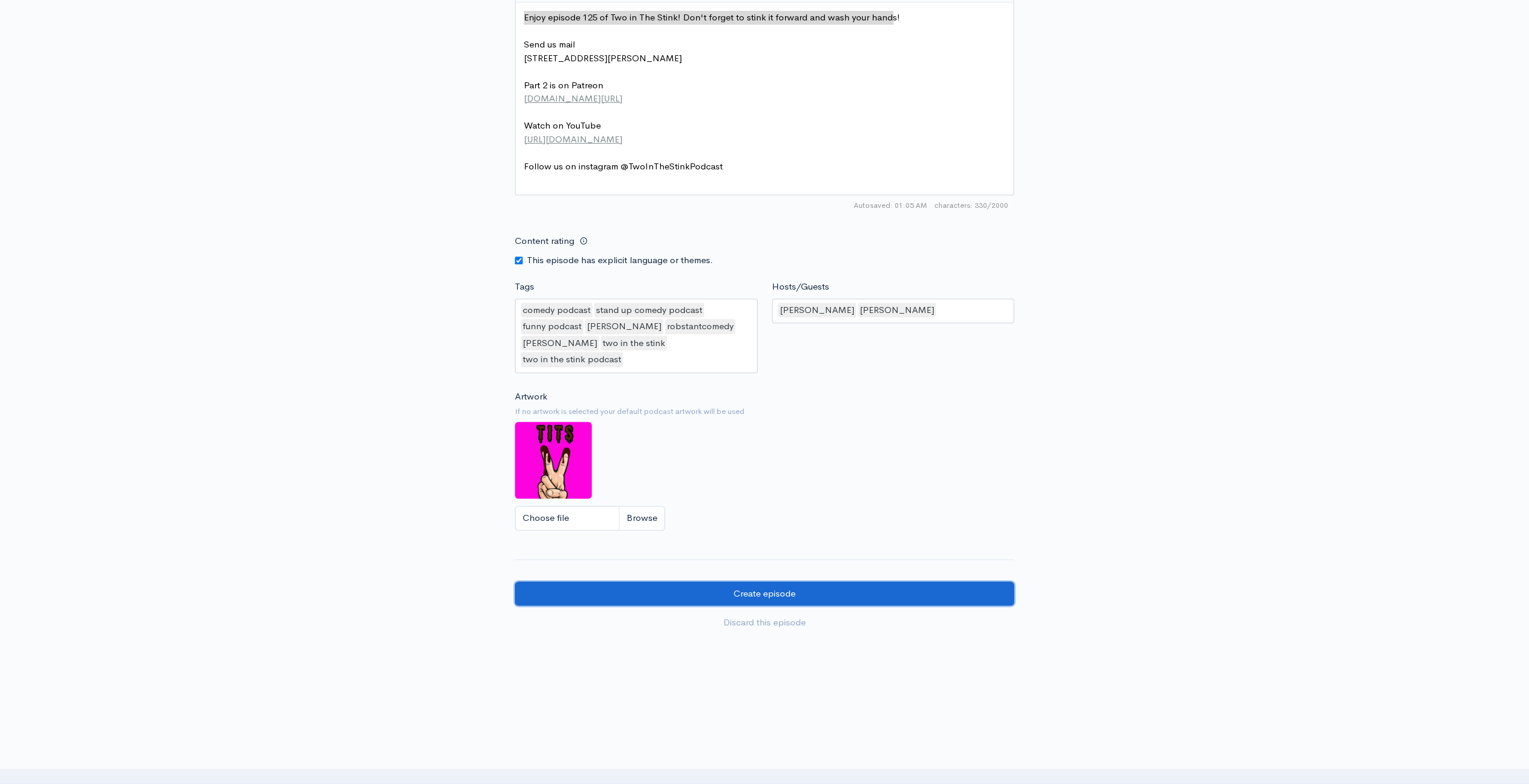
click at [870, 583] on input "Create episode" at bounding box center [764, 594] width 500 height 25
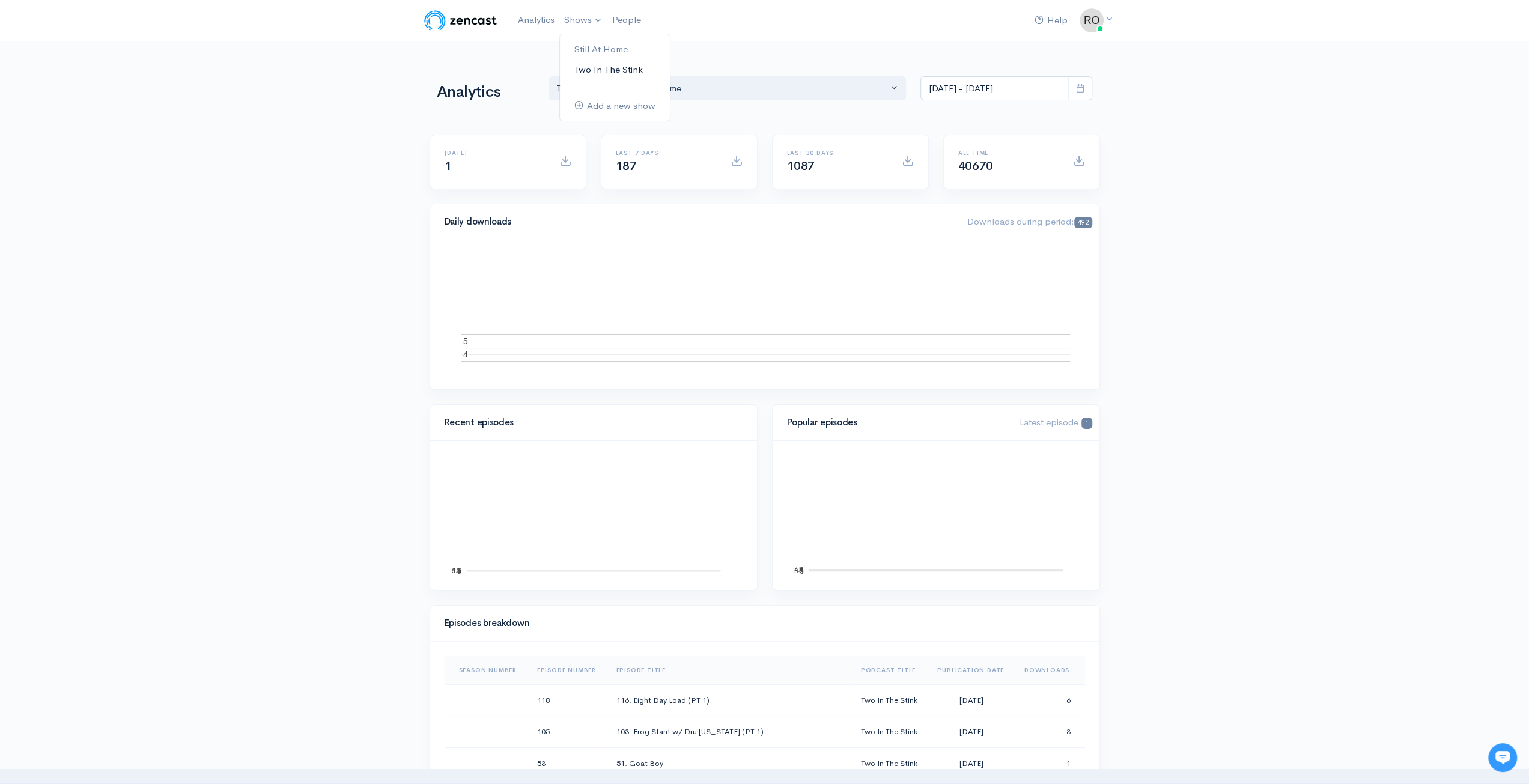
click at [599, 67] on link "Two In The Stink" at bounding box center [615, 70] width 110 height 21
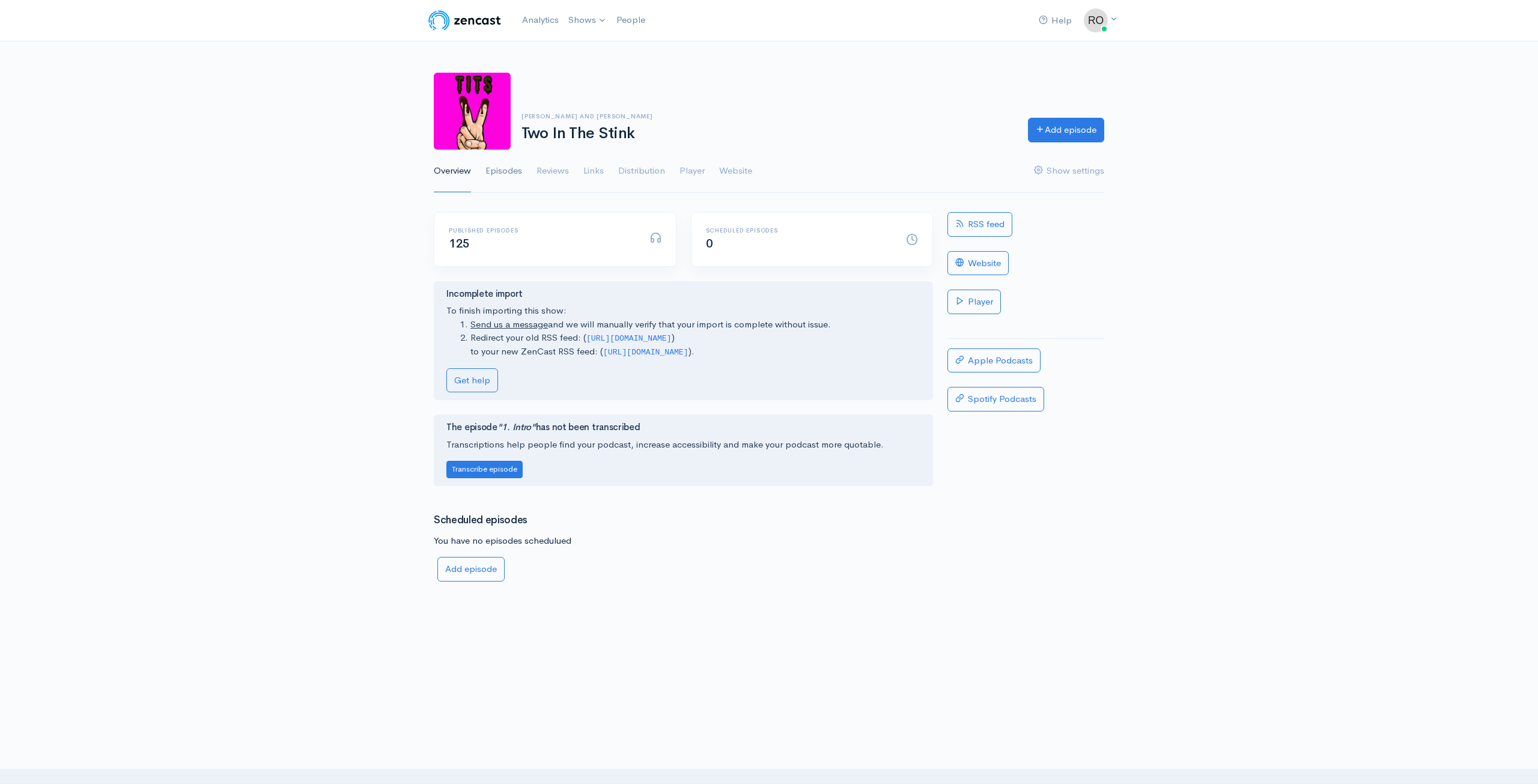
click at [518, 178] on link "Episodes" at bounding box center [504, 171] width 37 height 43
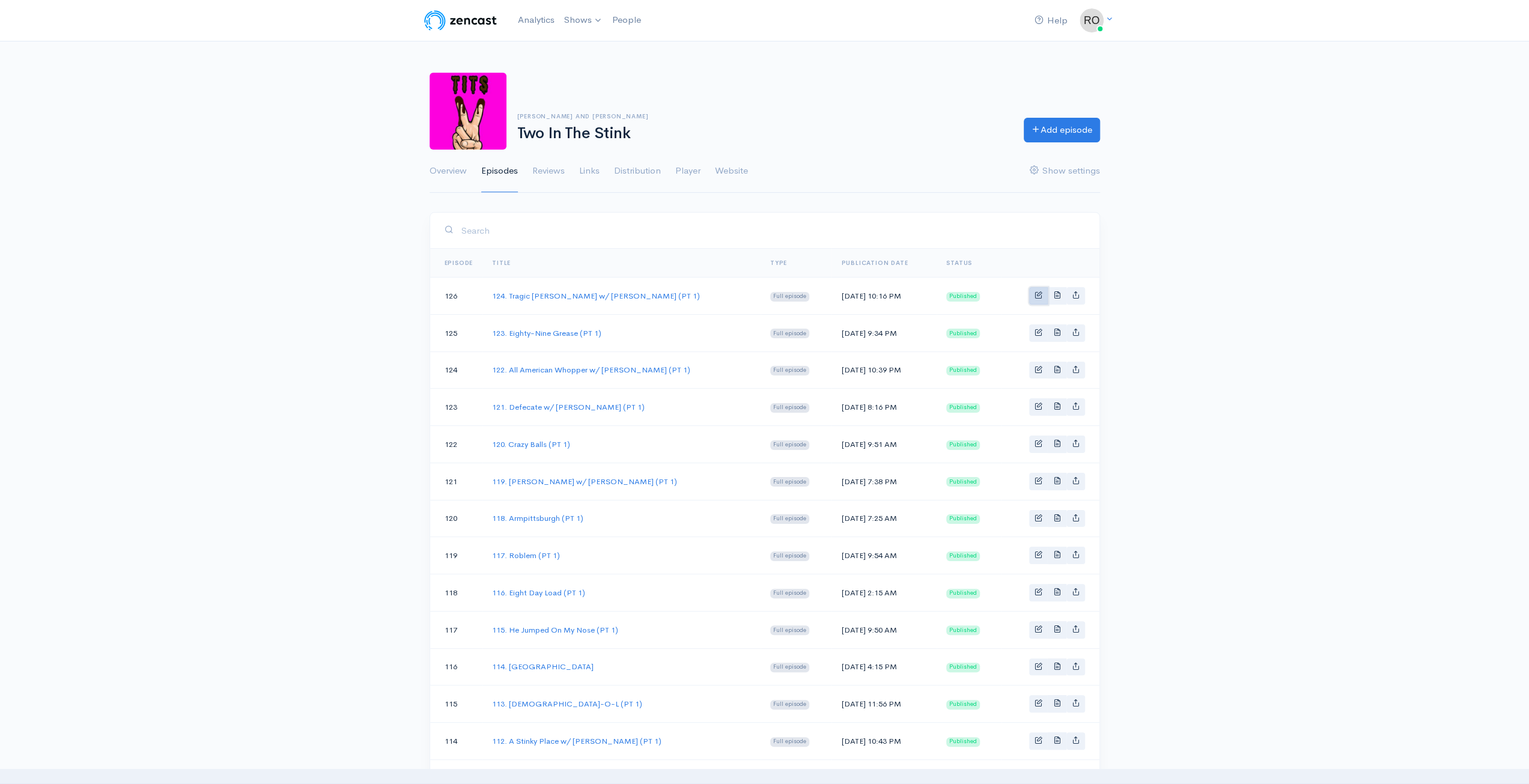
click at [1034, 291] on link "Basic example" at bounding box center [1038, 295] width 19 height 17
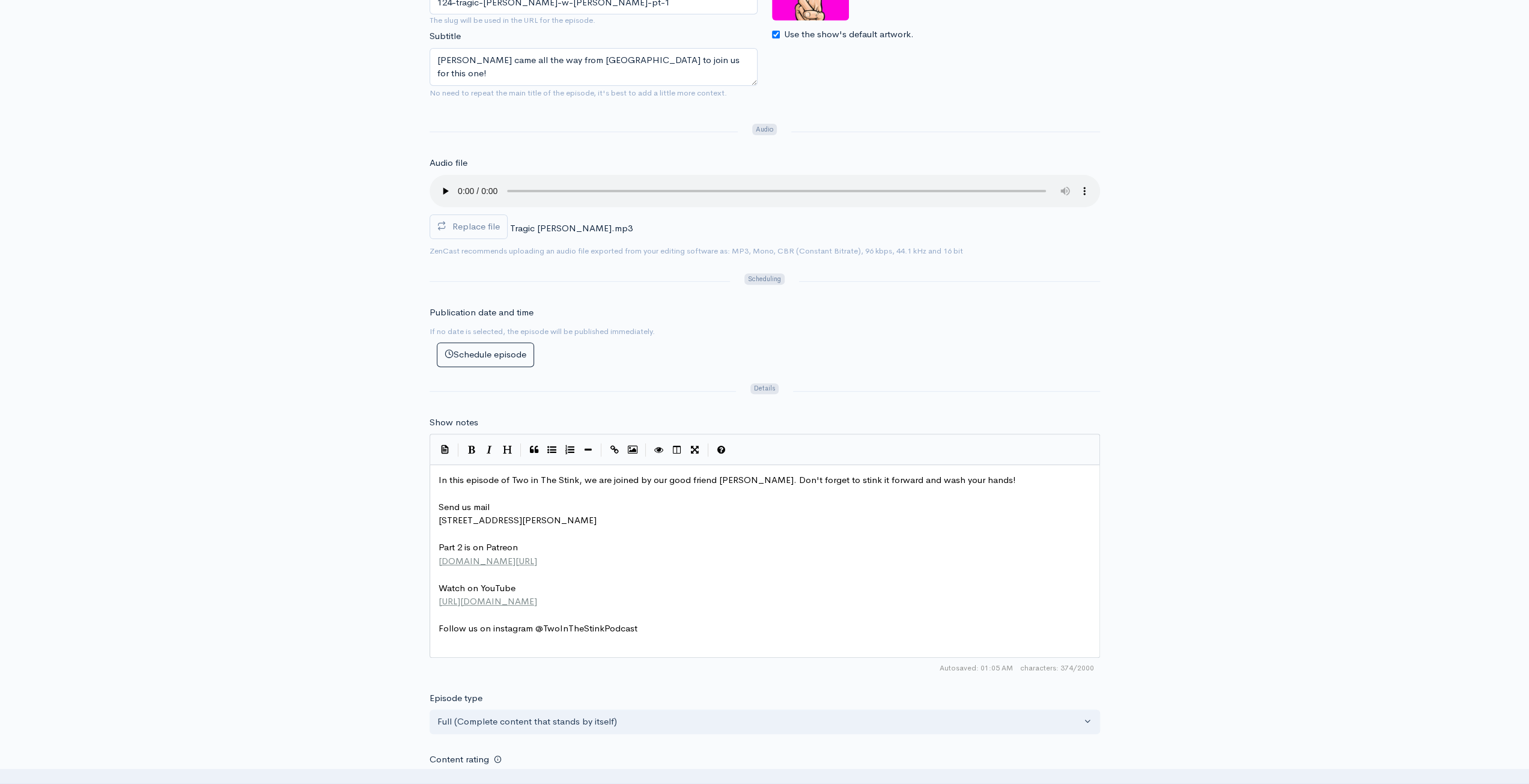
scroll to position [4, 0]
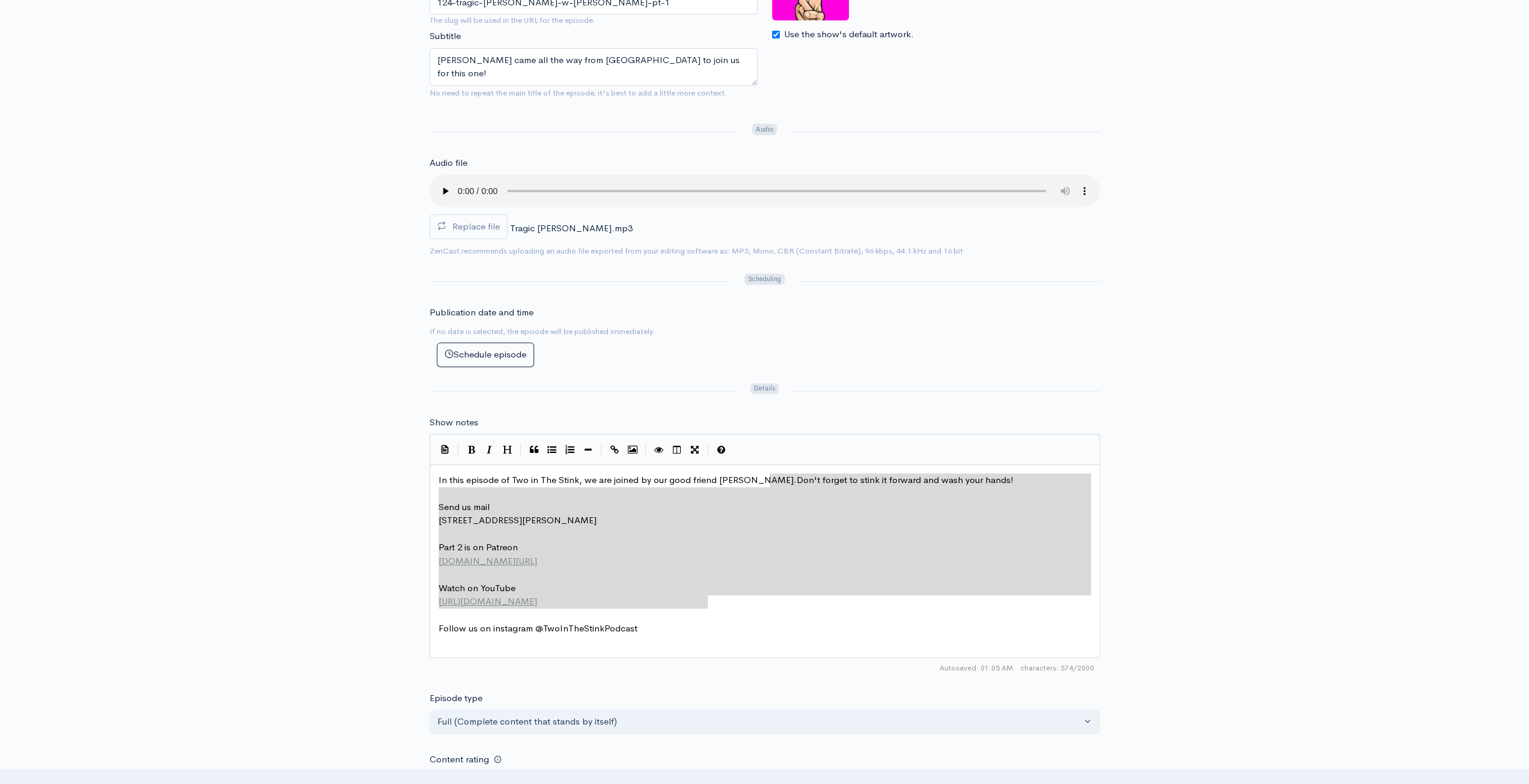
type textarea "Don't forget to stink it forward and wash your hands! Send us mail 4708 Pennell…"
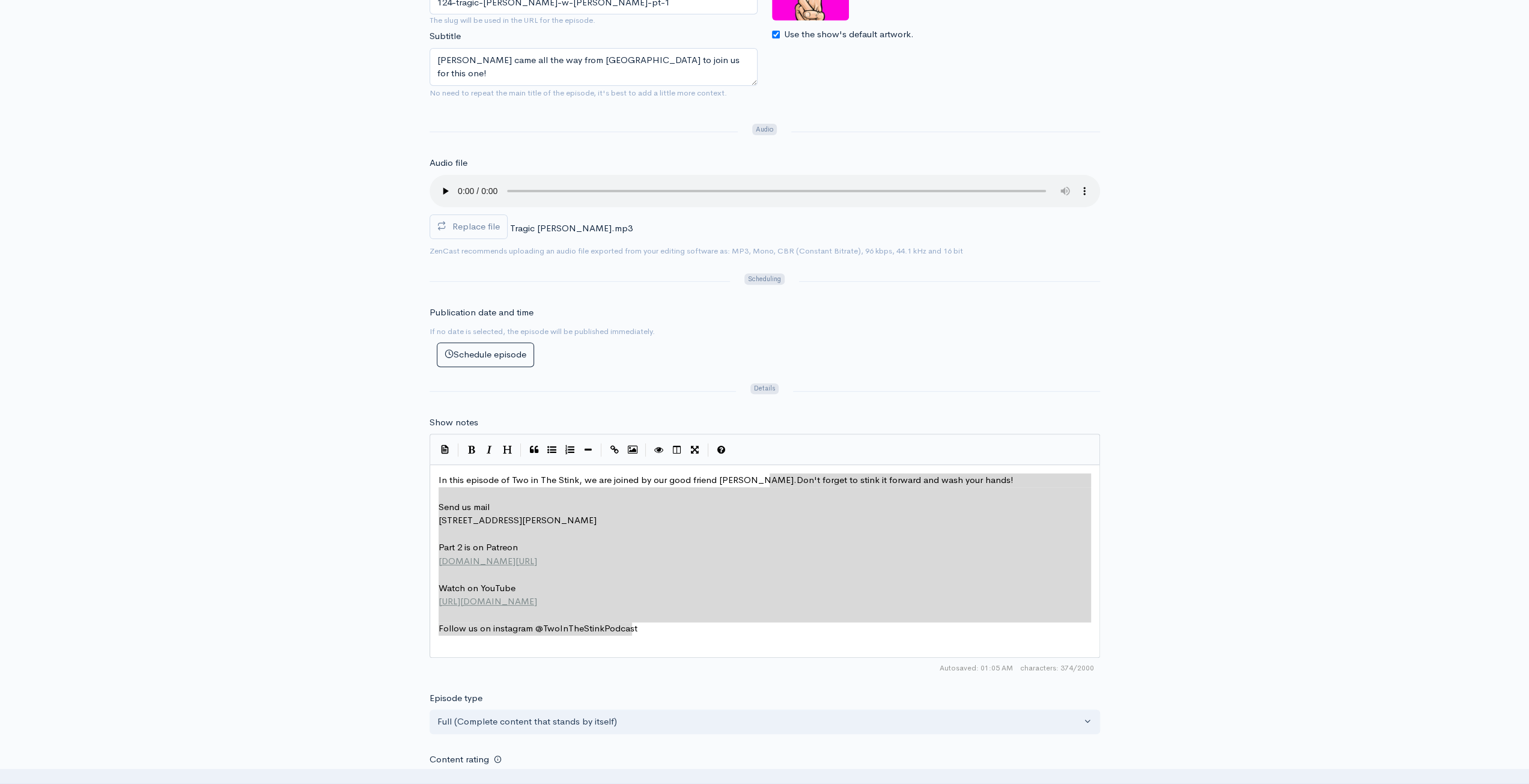
drag, startPoint x: 771, startPoint y: 480, endPoint x: 965, endPoint y: 682, distance: 280.1
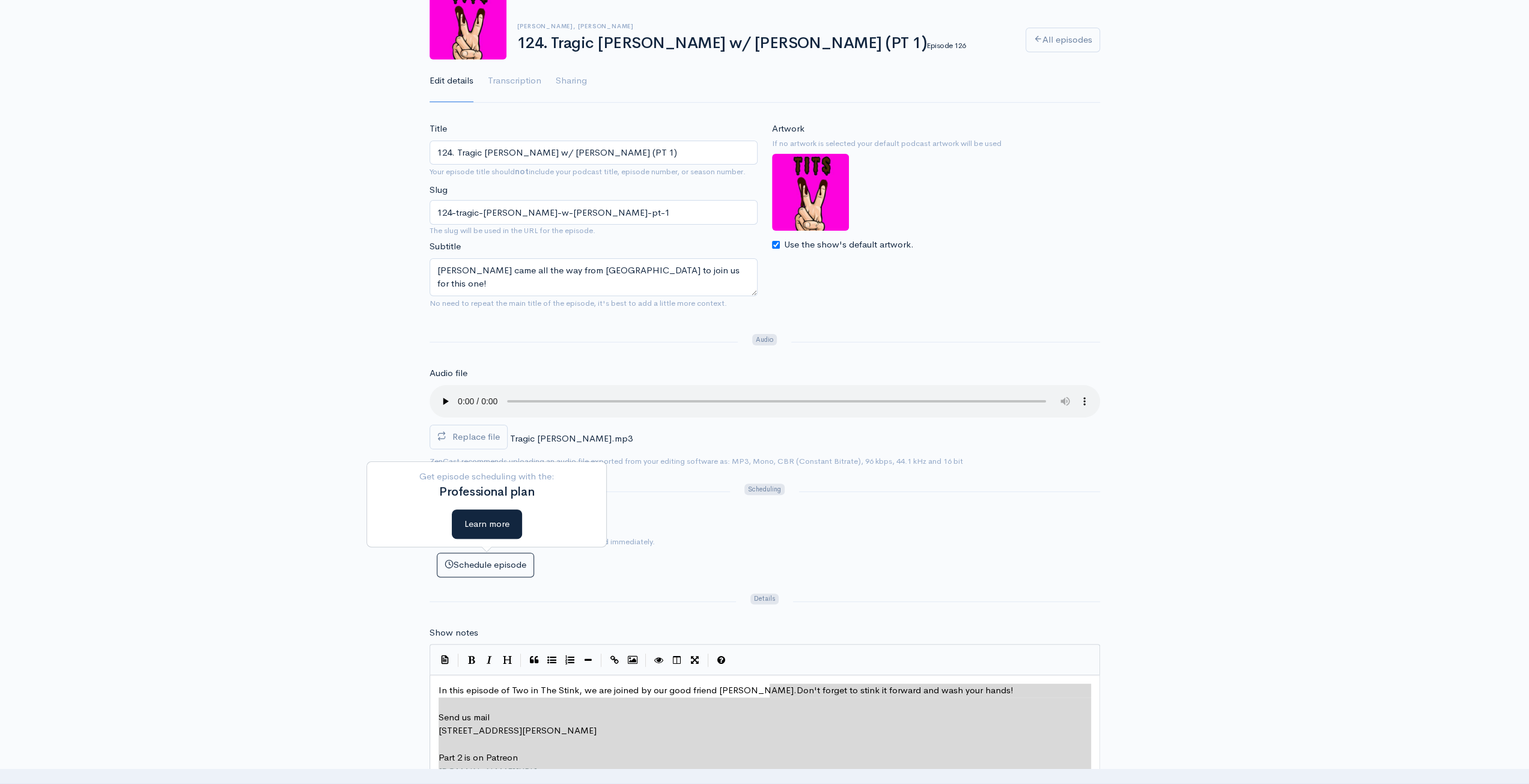
scroll to position [0, 0]
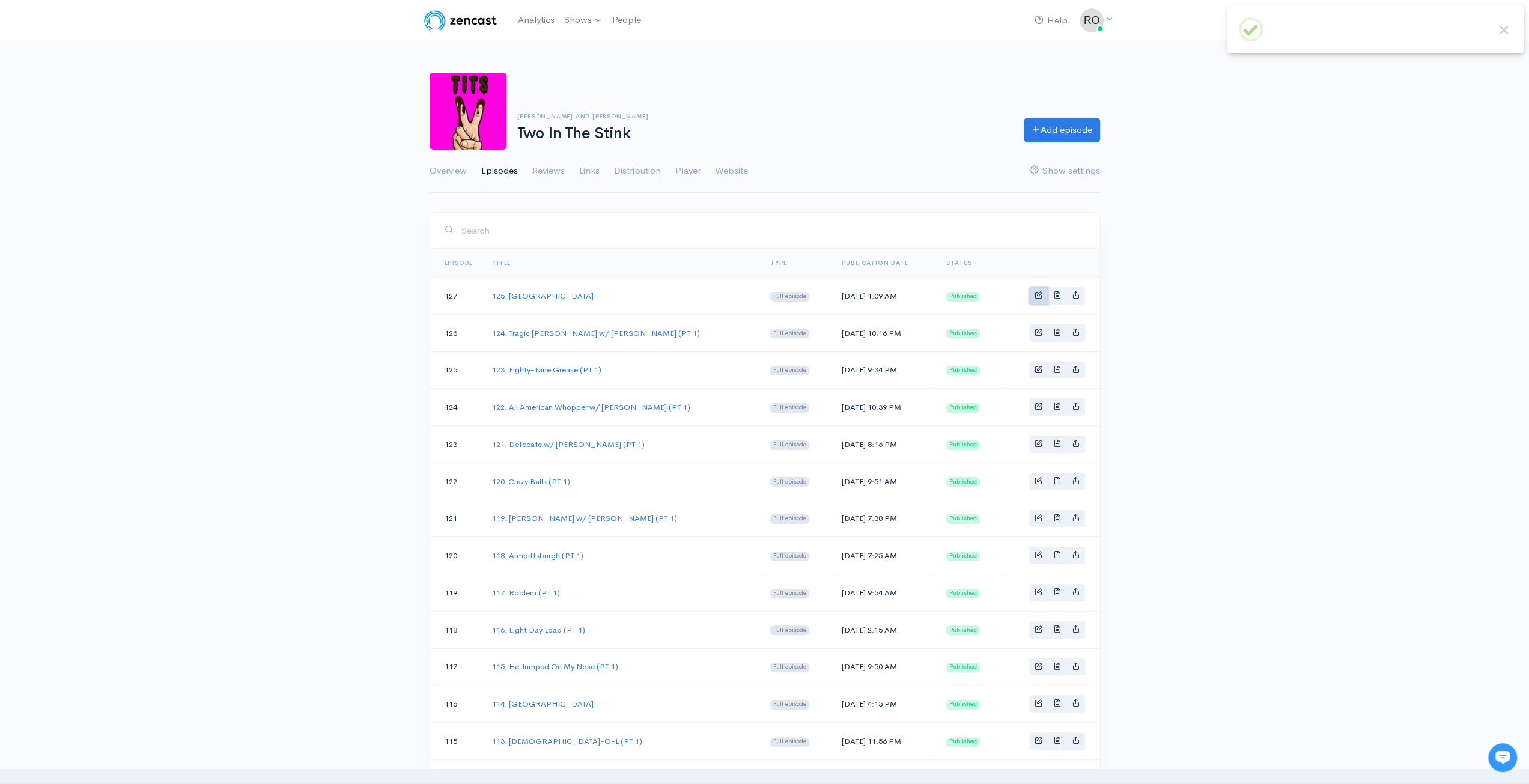
click at [1039, 300] on link "Basic example" at bounding box center [1038, 295] width 19 height 17
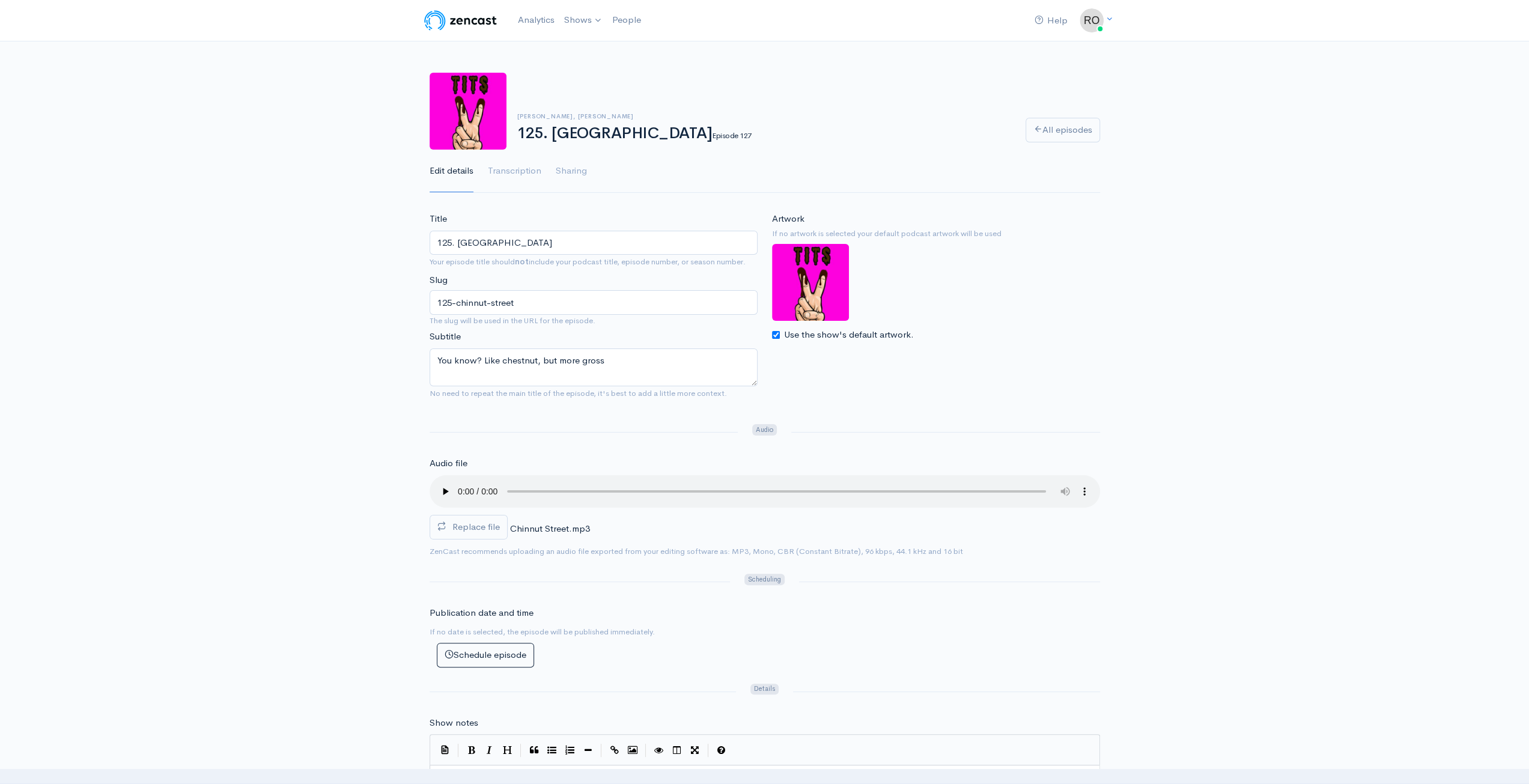
click at [669, 247] on input "125. [GEOGRAPHIC_DATA]" at bounding box center [593, 243] width 328 height 25
type input "125. [GEOGRAPHIC_DATA] (PT 1)"
click at [1334, 271] on div "Title 125. Chinnut Street (PT 1) Your episode title should not include your pod…" at bounding box center [764, 766] width 1529 height 1109
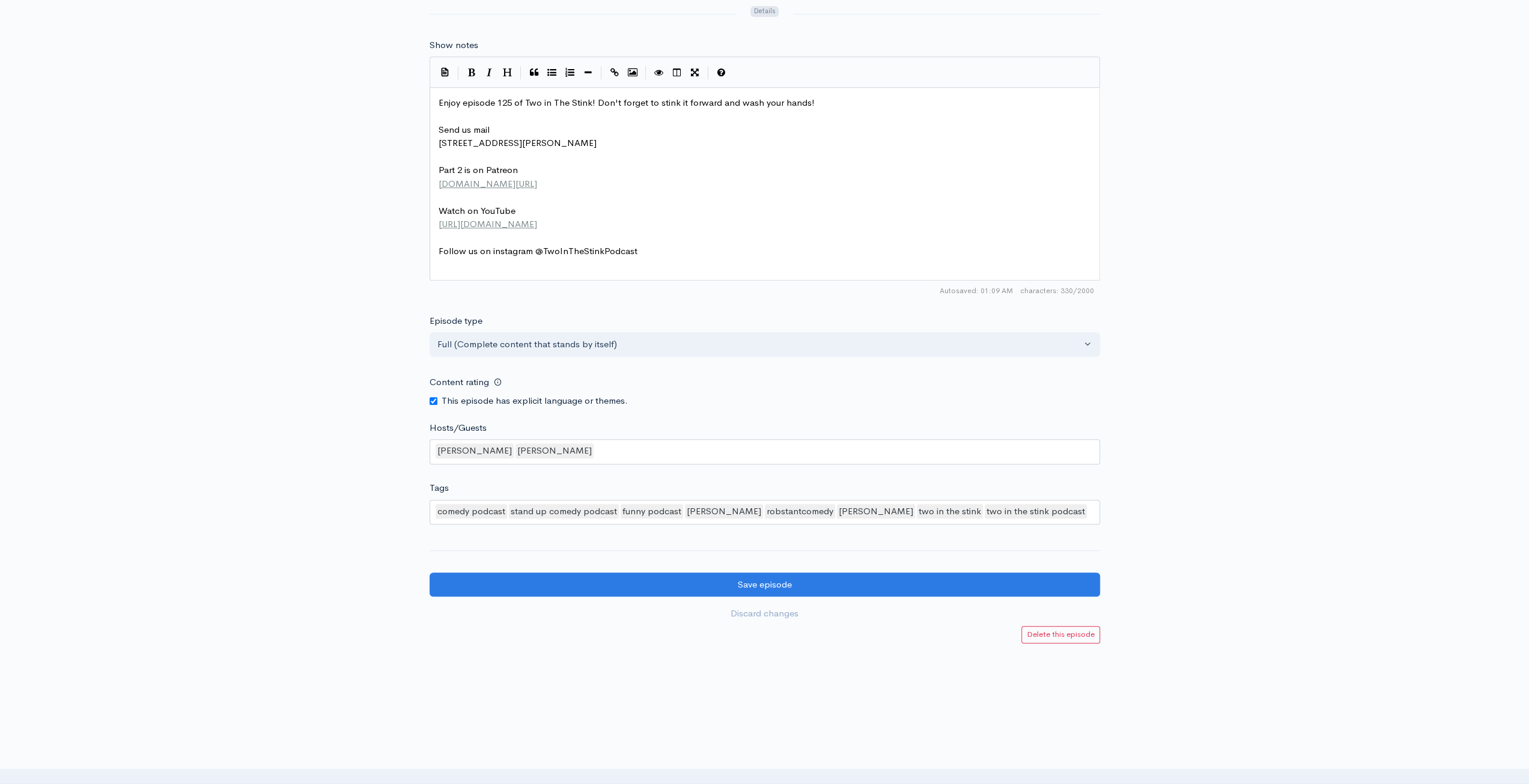
scroll to position [687, 0]
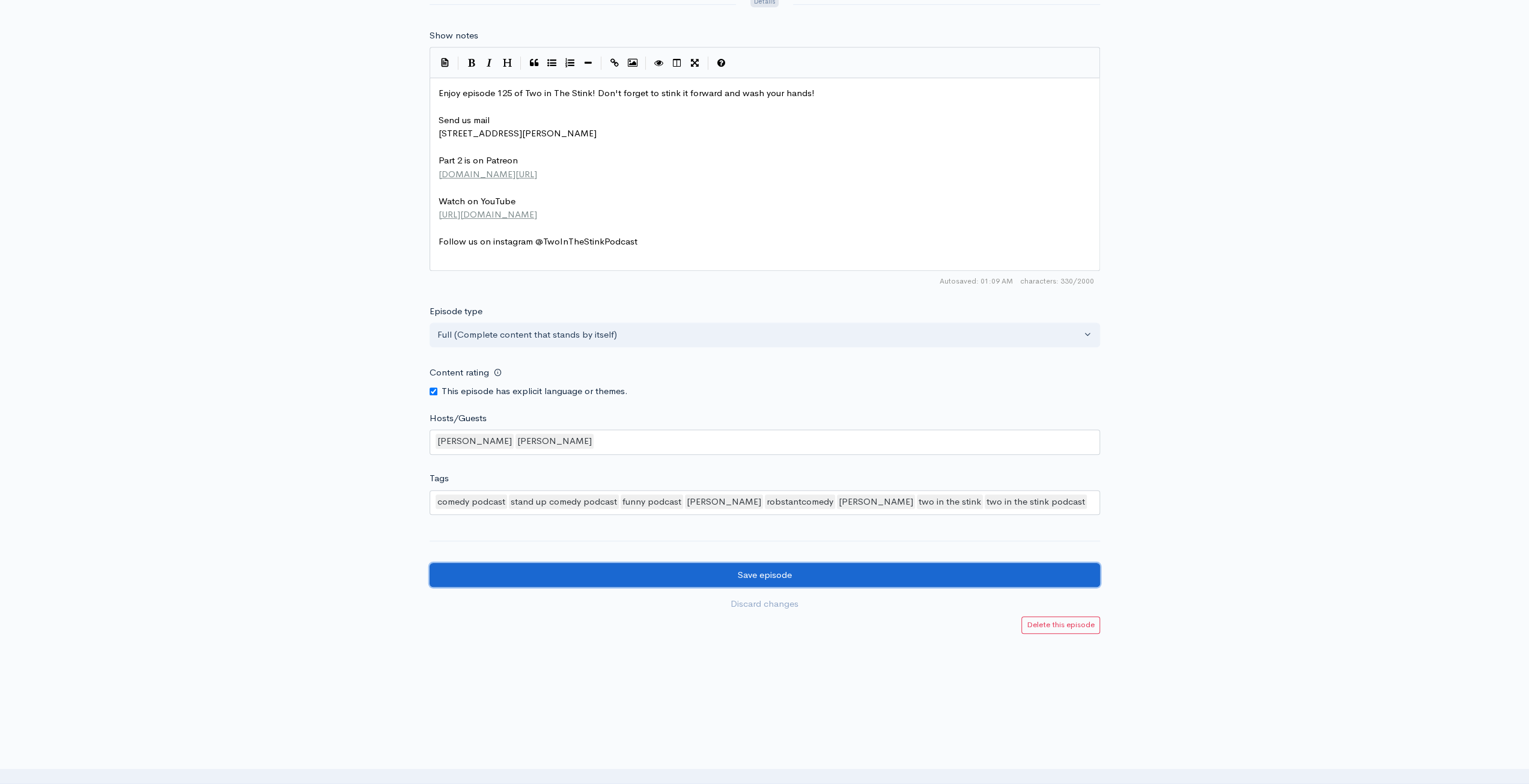
click at [880, 571] on input "Save episode" at bounding box center [764, 575] width 670 height 25
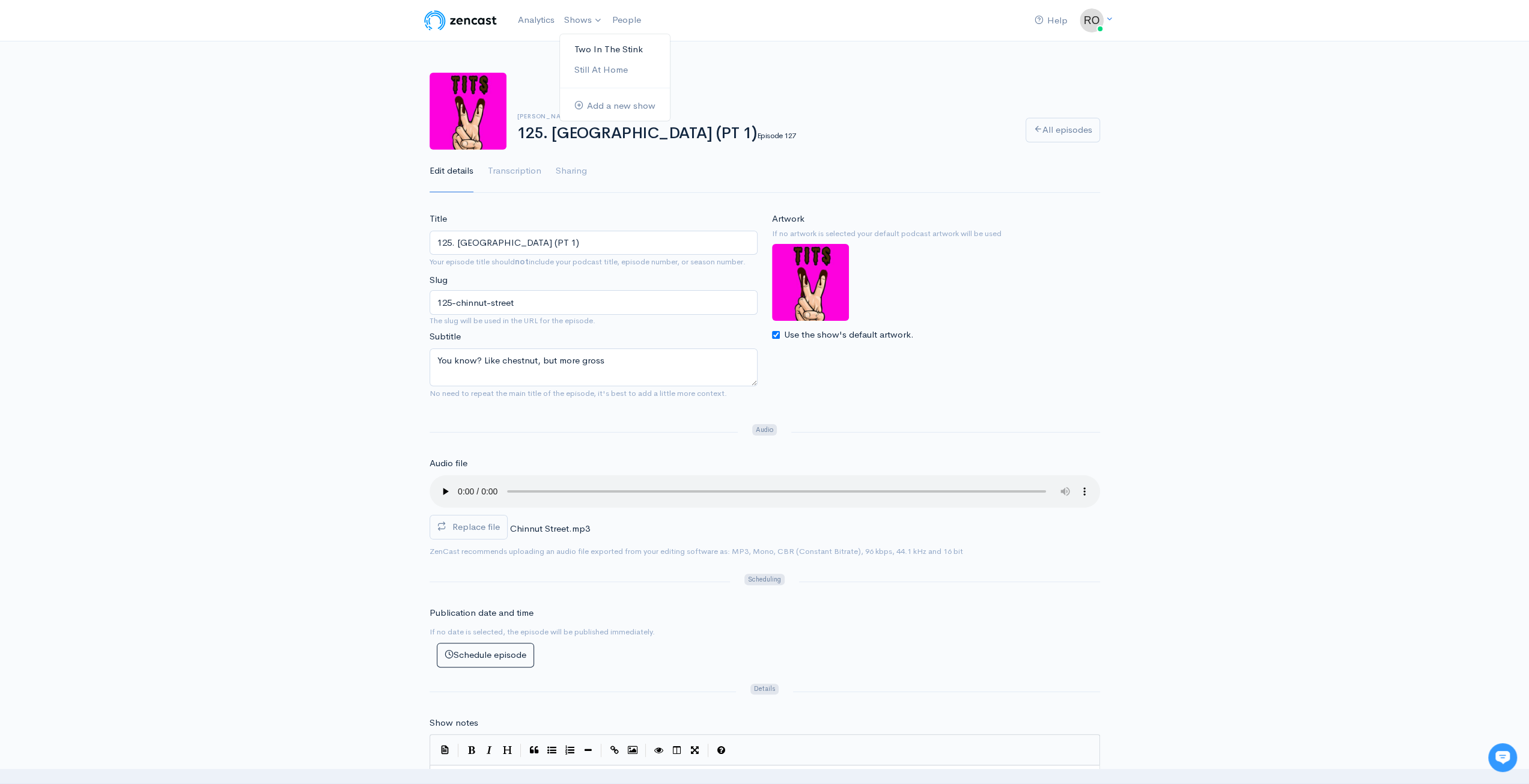
click at [592, 47] on link "Two In The Stink" at bounding box center [615, 50] width 110 height 21
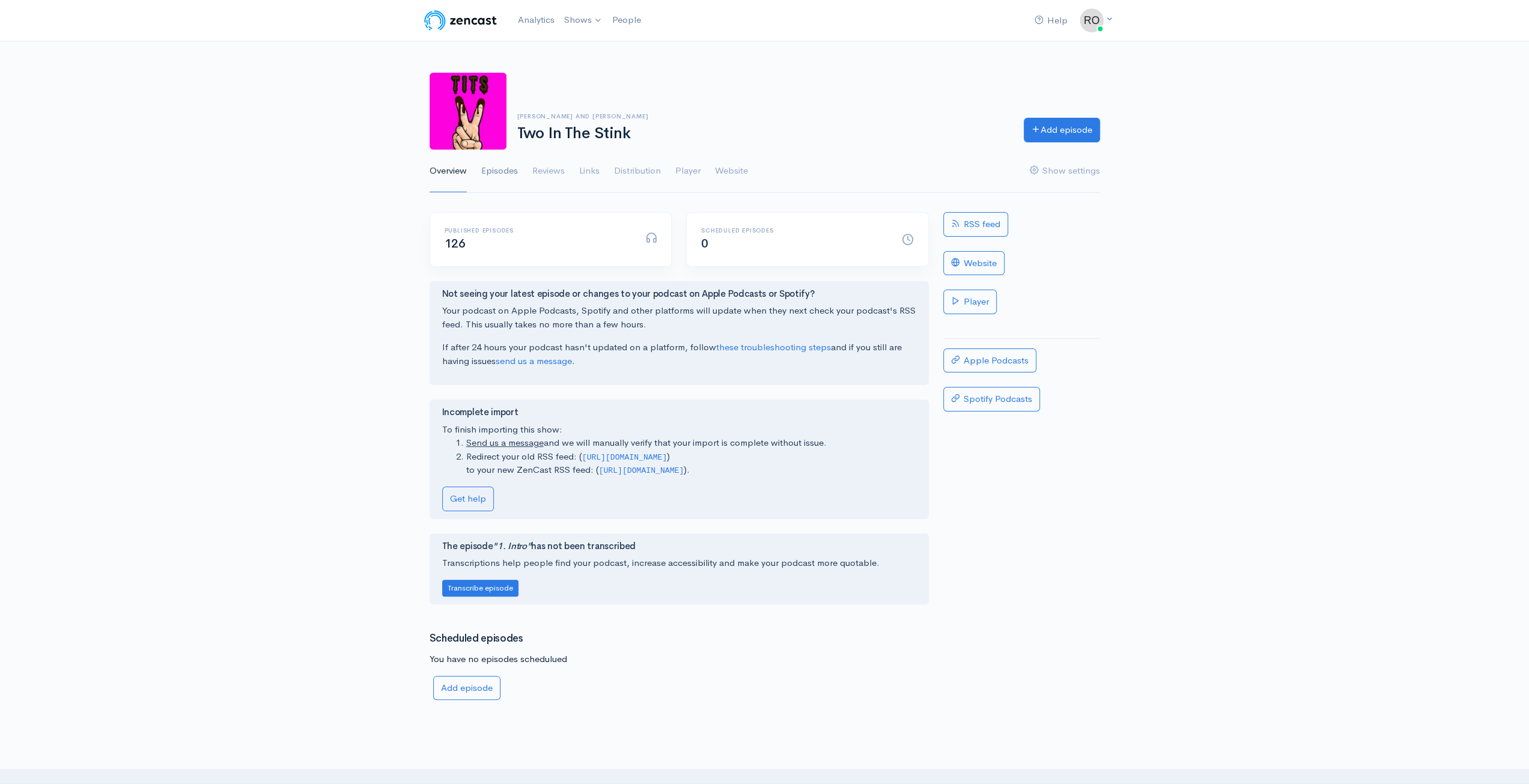
click at [504, 170] on link "Episodes" at bounding box center [499, 171] width 37 height 43
